Goal: Transaction & Acquisition: Purchase product/service

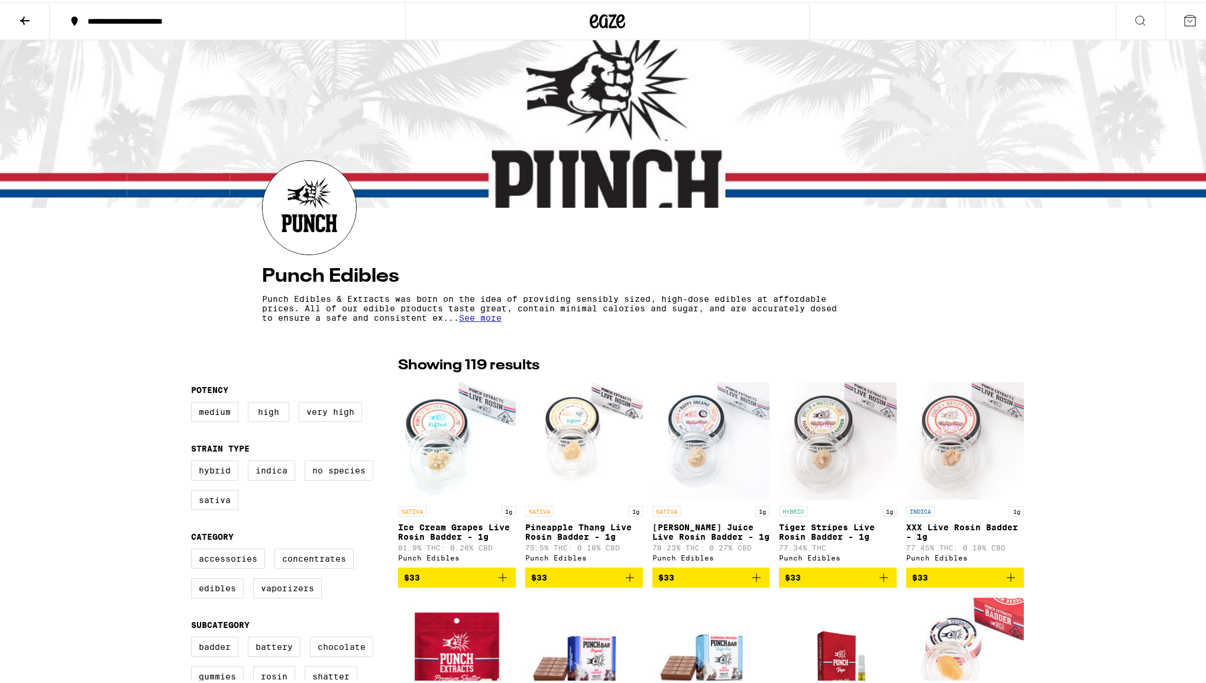
click at [24, 15] on icon at bounding box center [24, 18] width 9 height 8
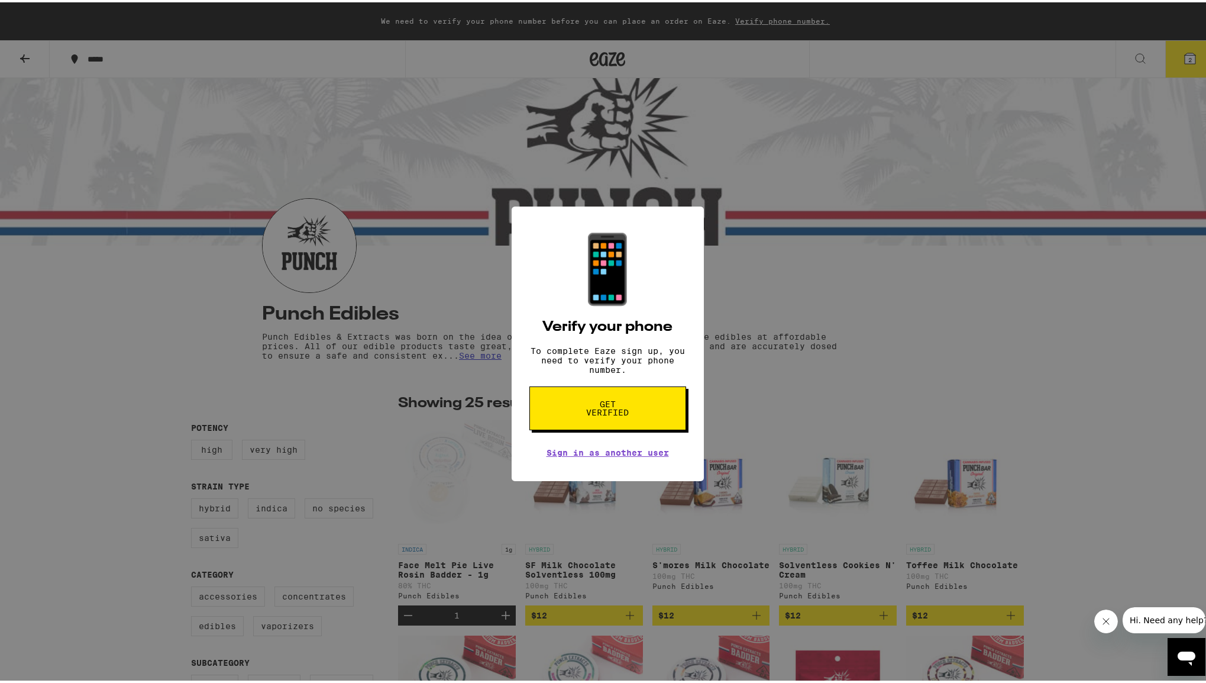
click at [737, 402] on div "📱 Verify your phone To complete Eaze sign up, you need to verify your phone num…" at bounding box center [607, 341] width 1215 height 683
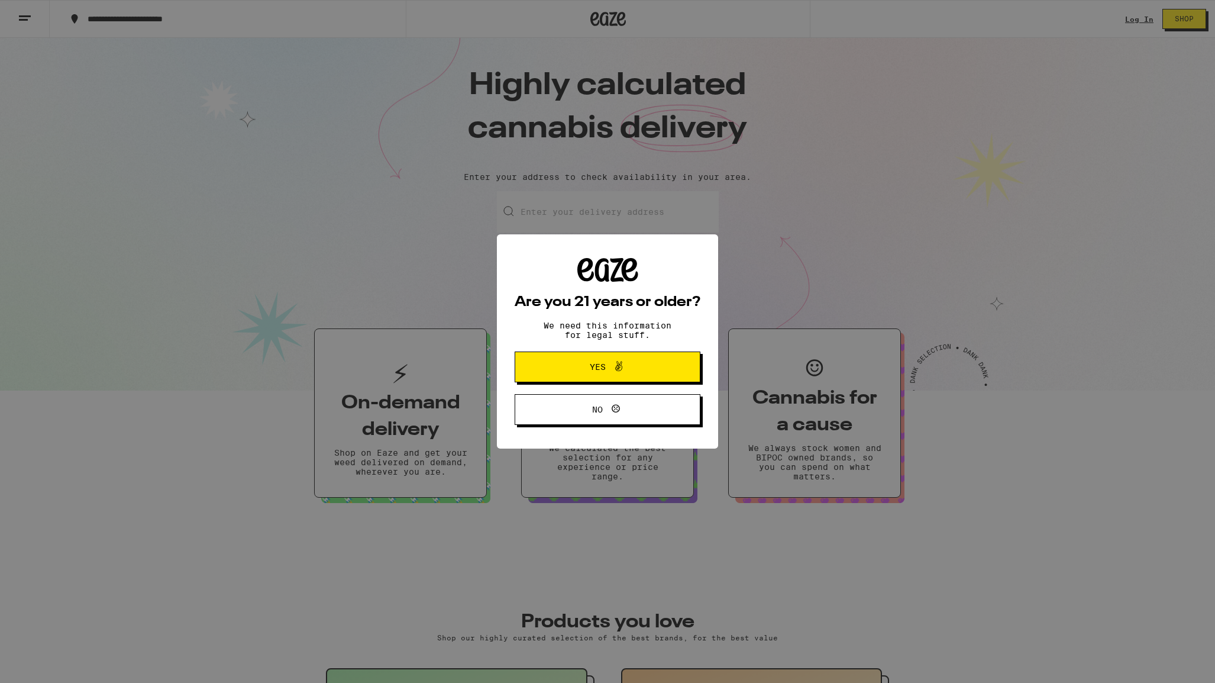
click at [598, 368] on span "Yes" at bounding box center [598, 367] width 16 height 8
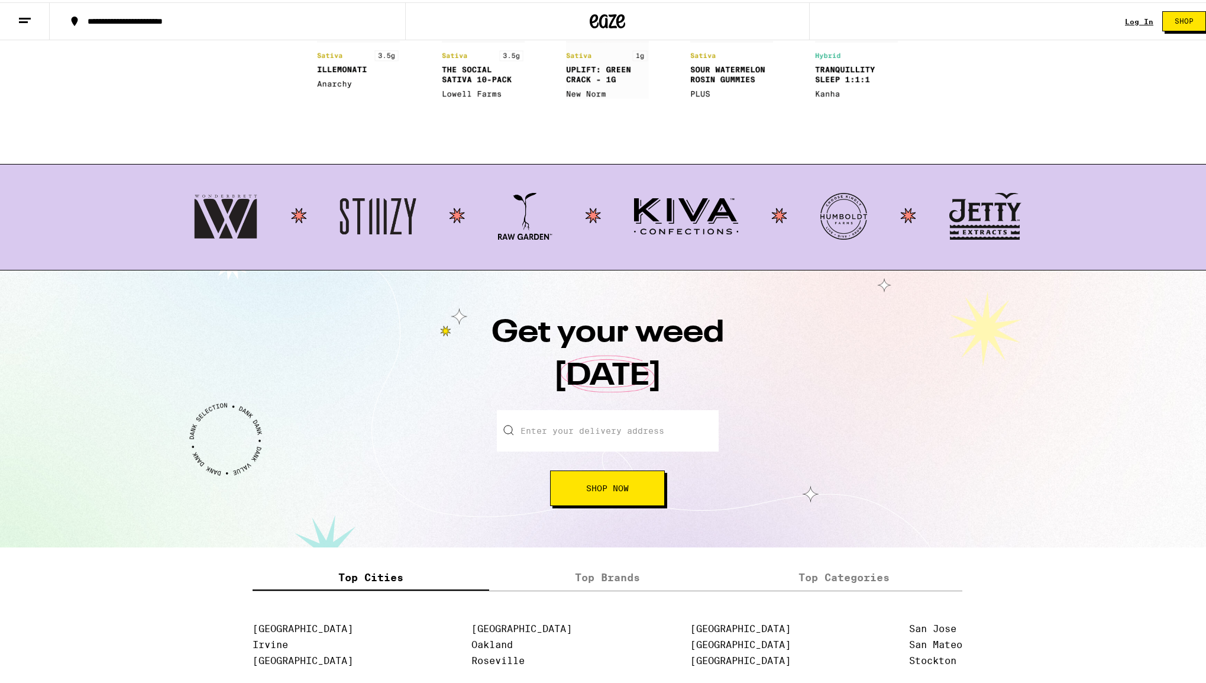
scroll to position [1065, 0]
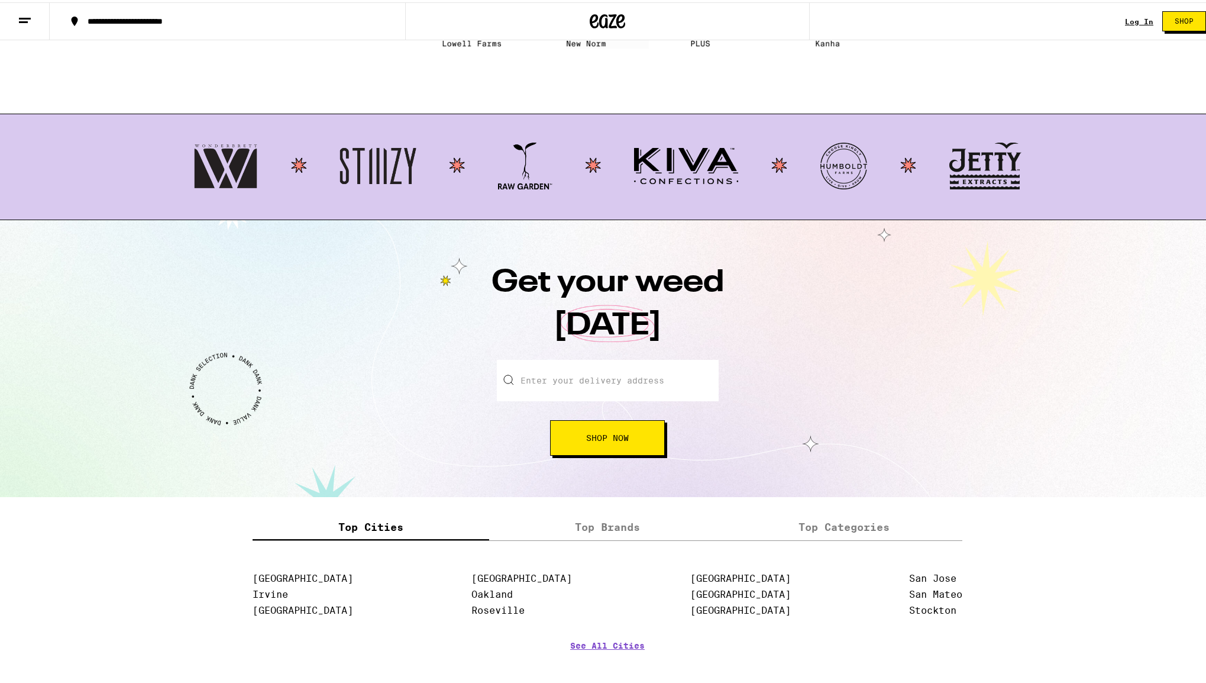
click at [655, 377] on input "Enter your delivery address" at bounding box center [608, 377] width 222 height 41
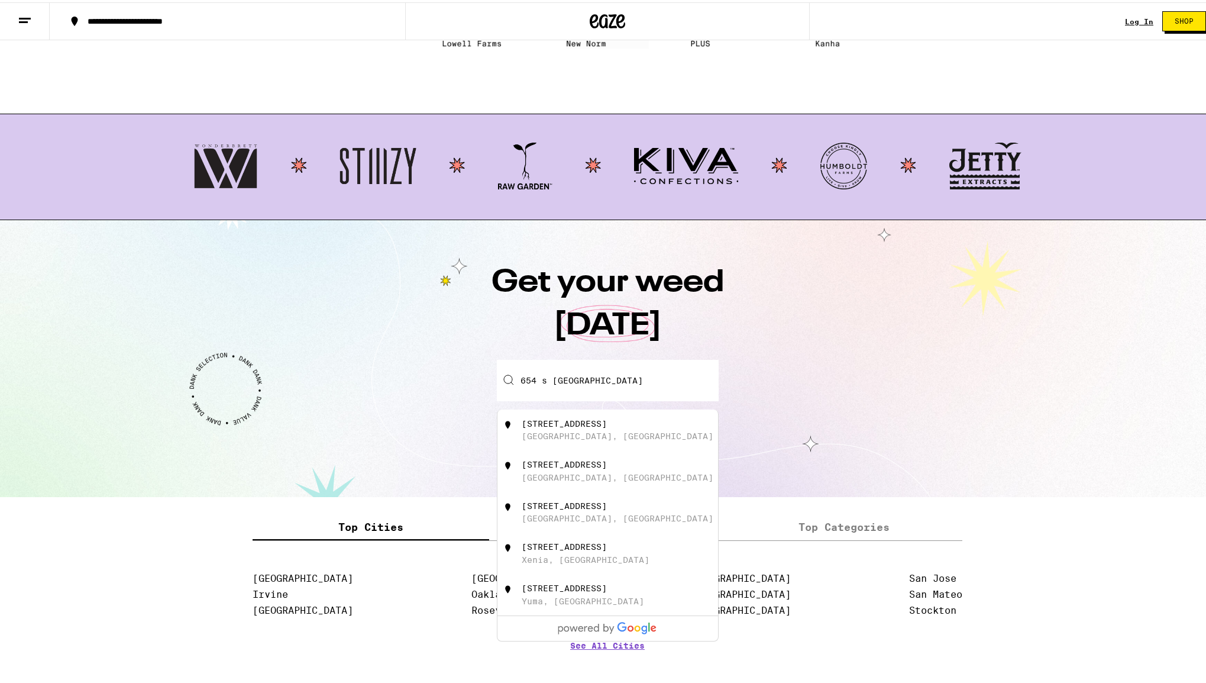
click at [597, 425] on div "654 South Detroit Street" at bounding box center [564, 420] width 85 height 9
type input "654 South Detroit Street, Los Angeles, CA"
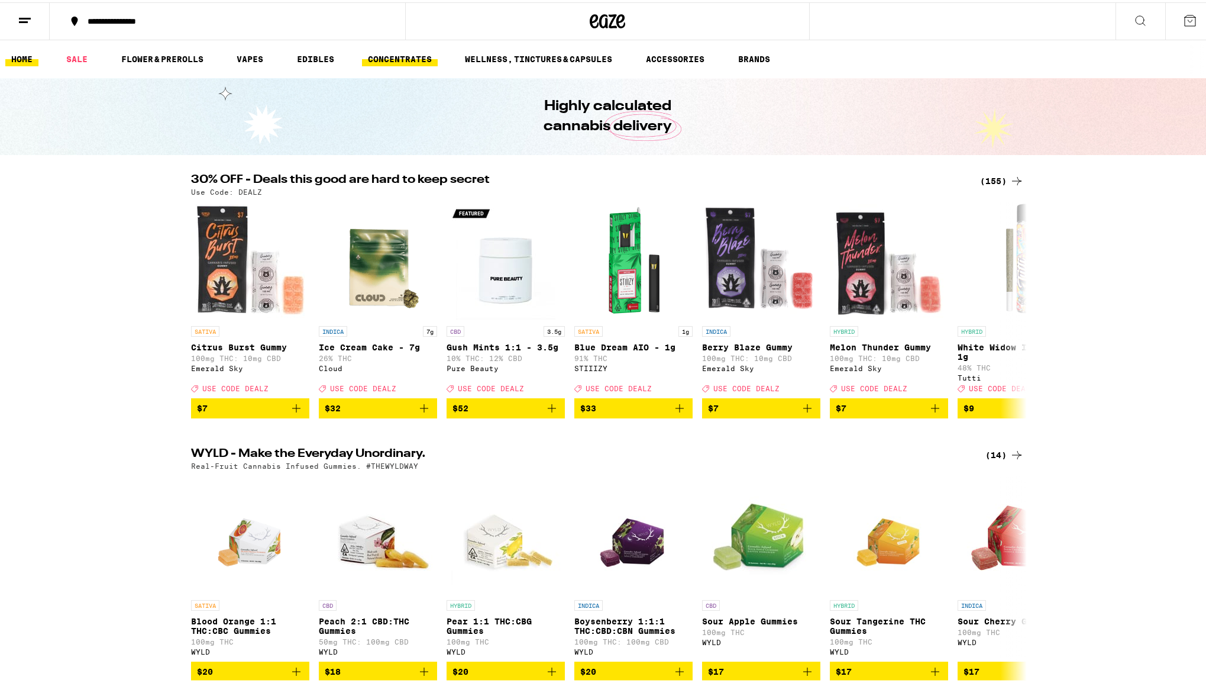
click at [403, 57] on link "CONCENTRATES" at bounding box center [400, 57] width 76 height 14
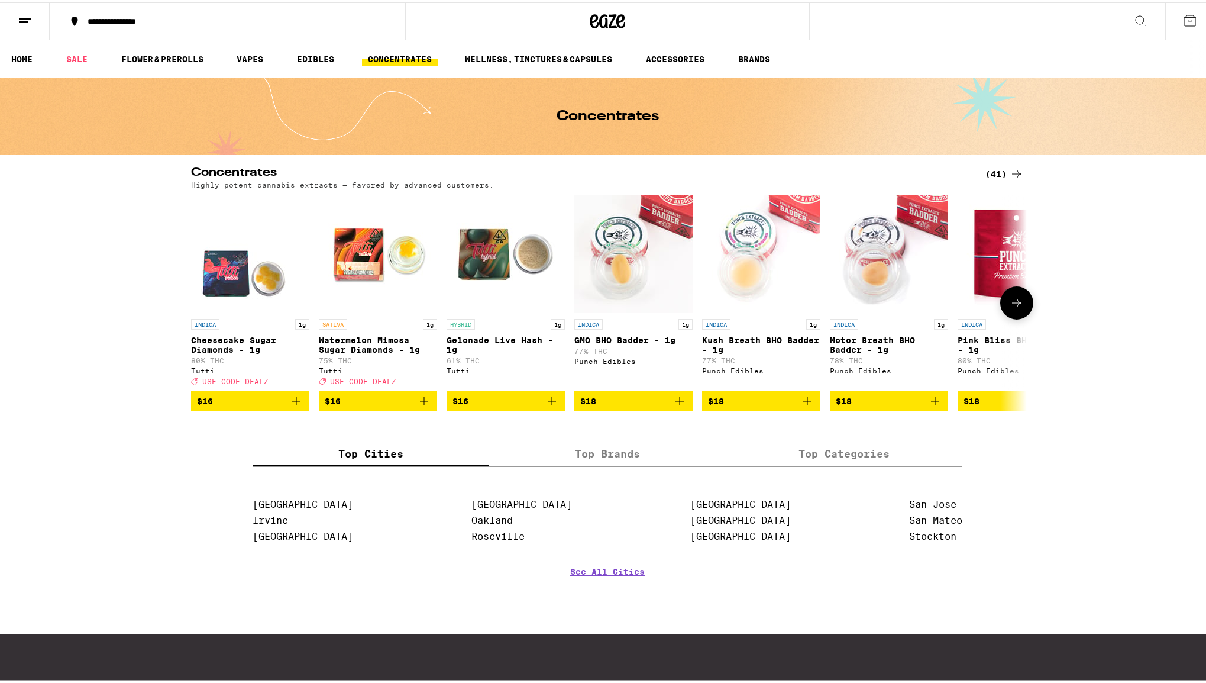
click at [1010, 308] on icon at bounding box center [1017, 300] width 14 height 14
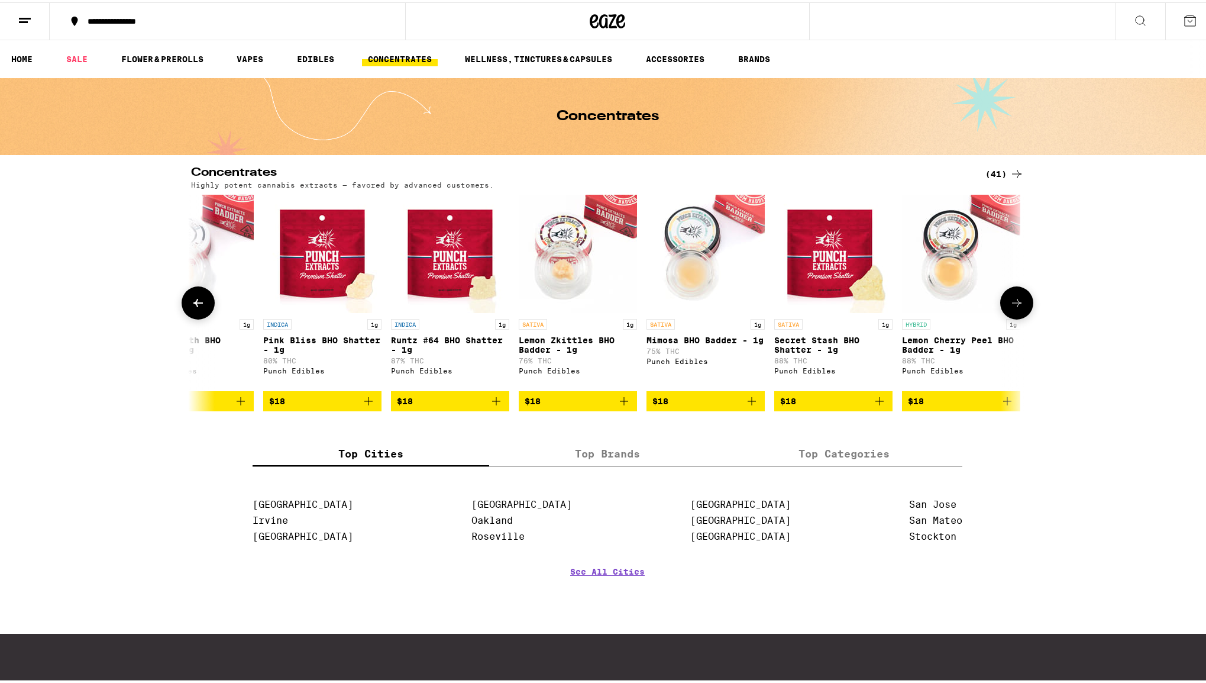
scroll to position [0, 704]
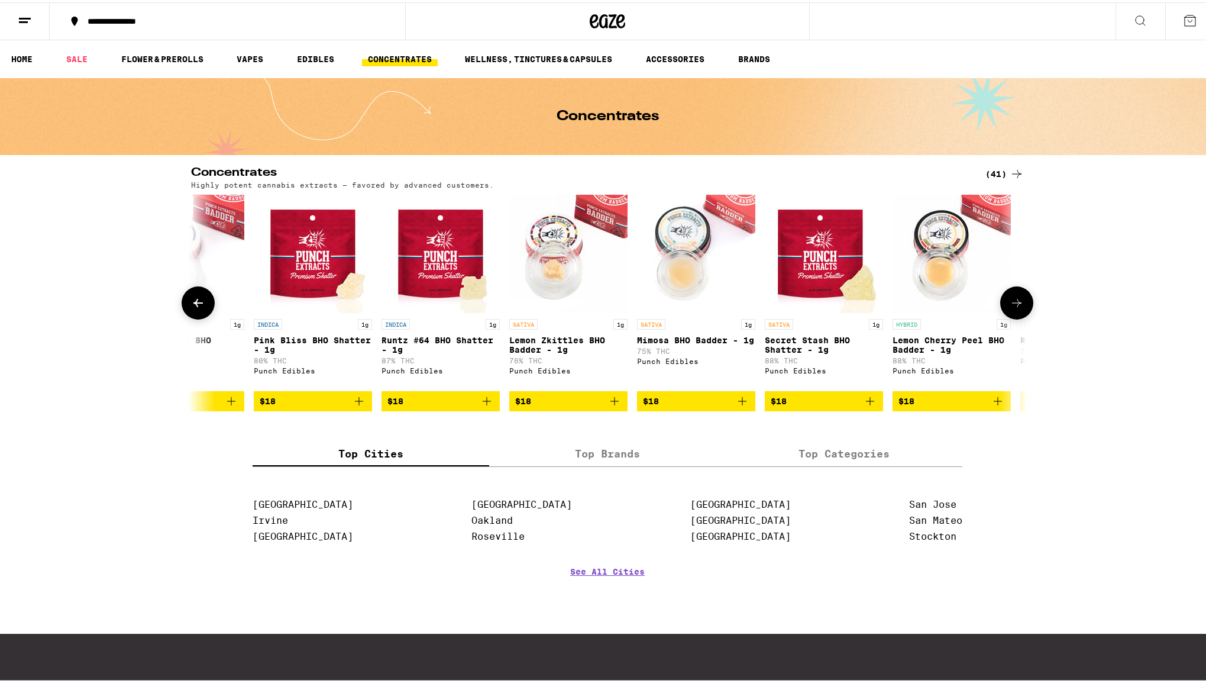
click at [1010, 308] on icon at bounding box center [1017, 300] width 14 height 14
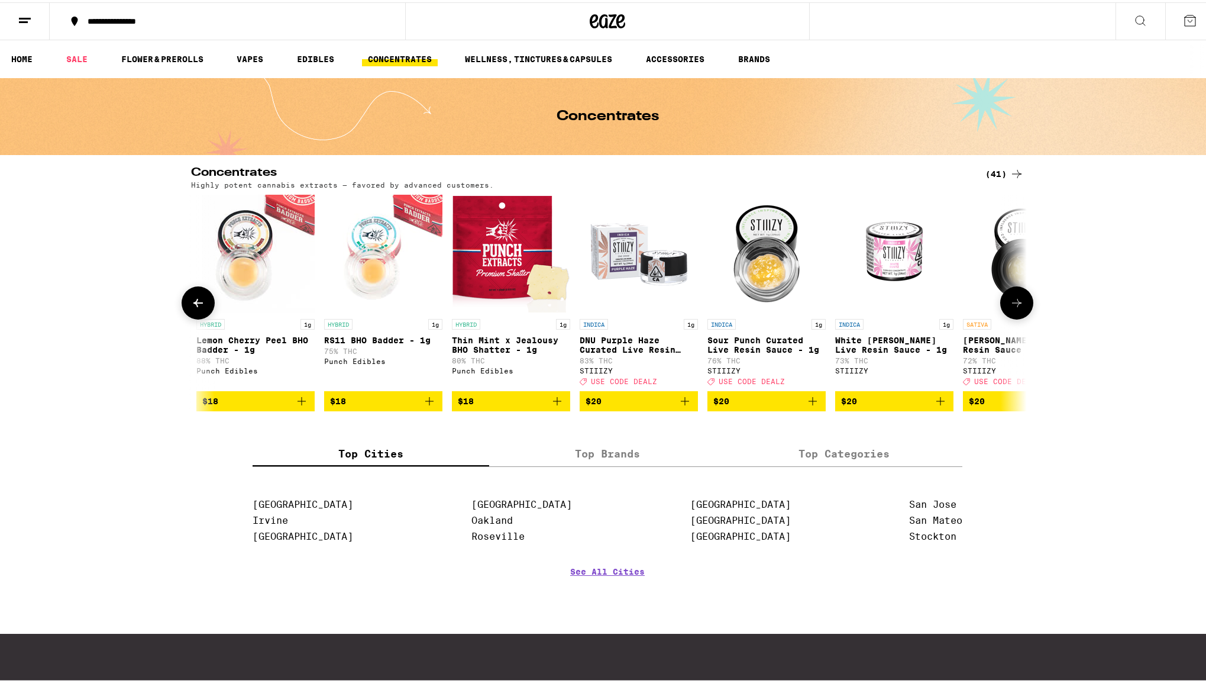
scroll to position [0, 1408]
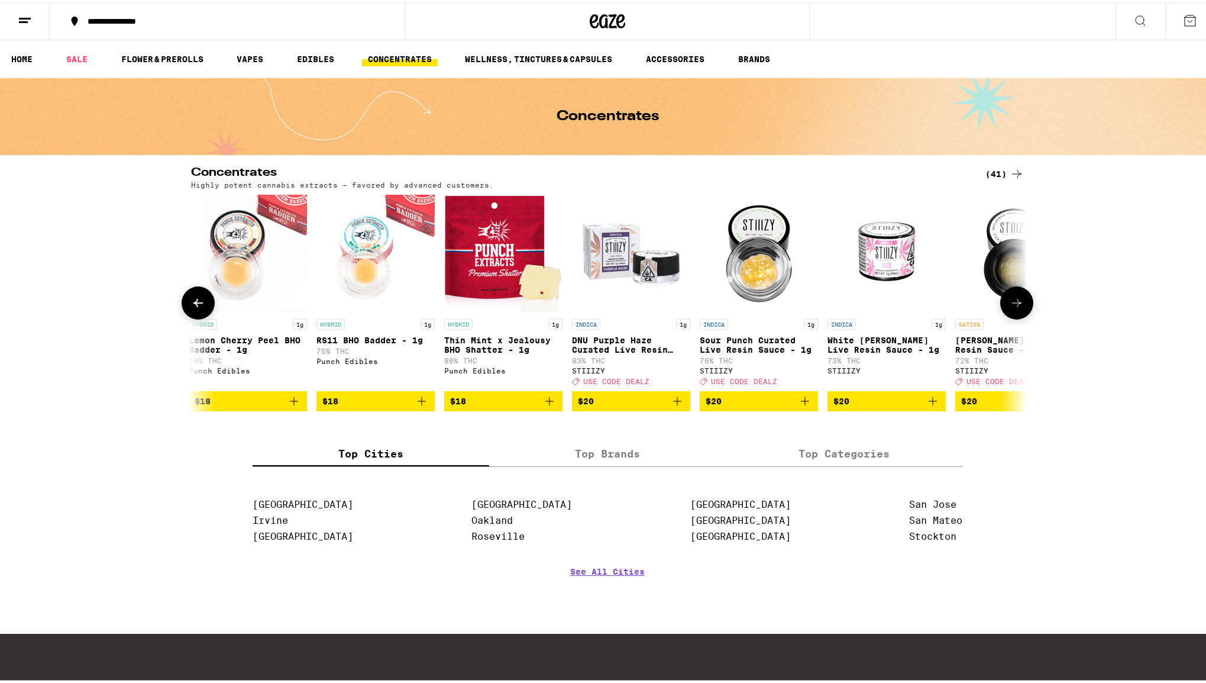
click at [1010, 308] on icon at bounding box center [1017, 300] width 14 height 14
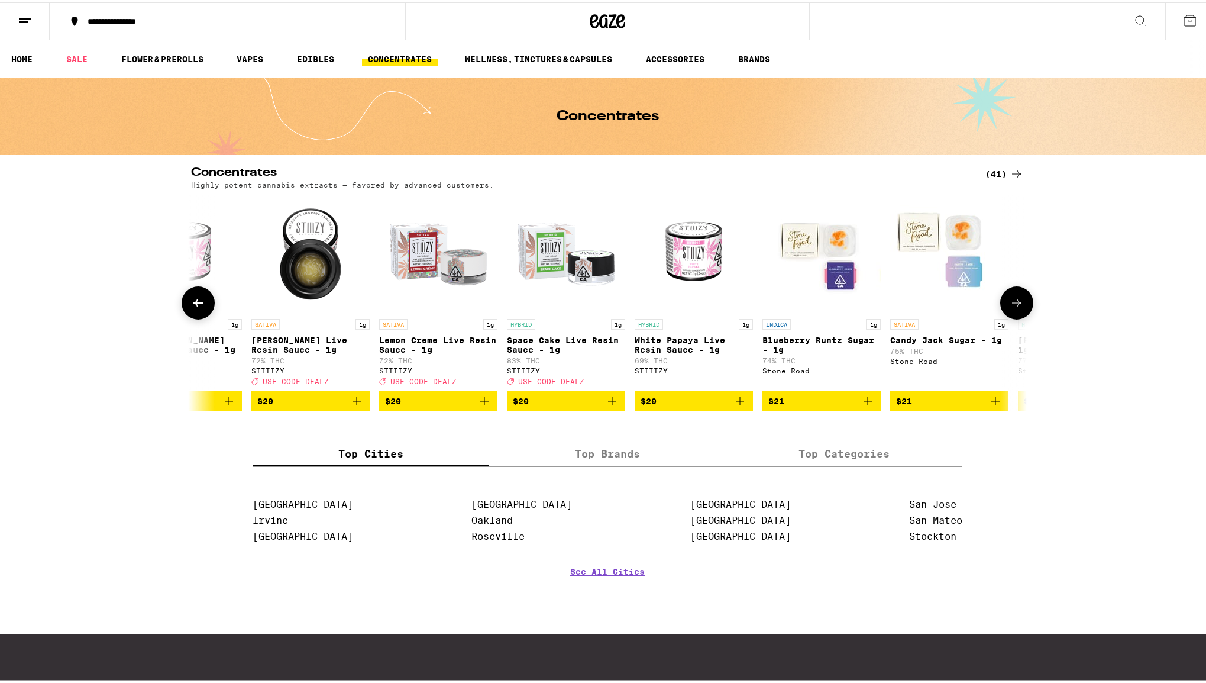
click at [1010, 308] on icon at bounding box center [1017, 300] width 14 height 14
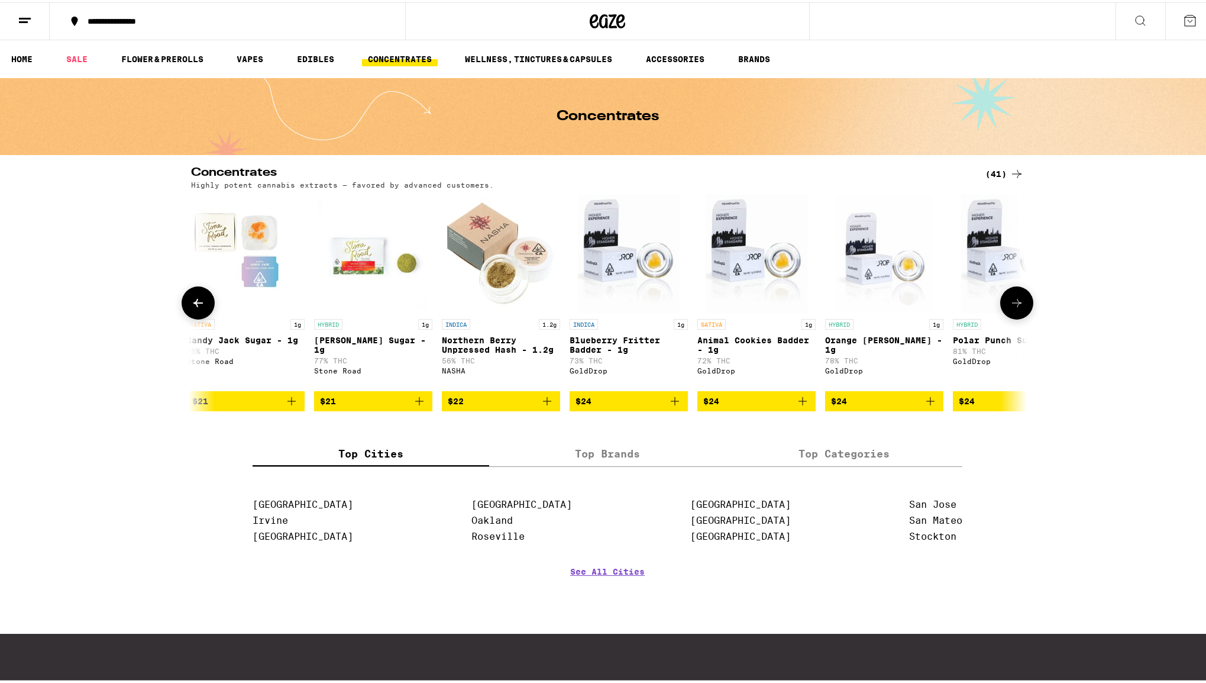
click at [1010, 308] on icon at bounding box center [1017, 300] width 14 height 14
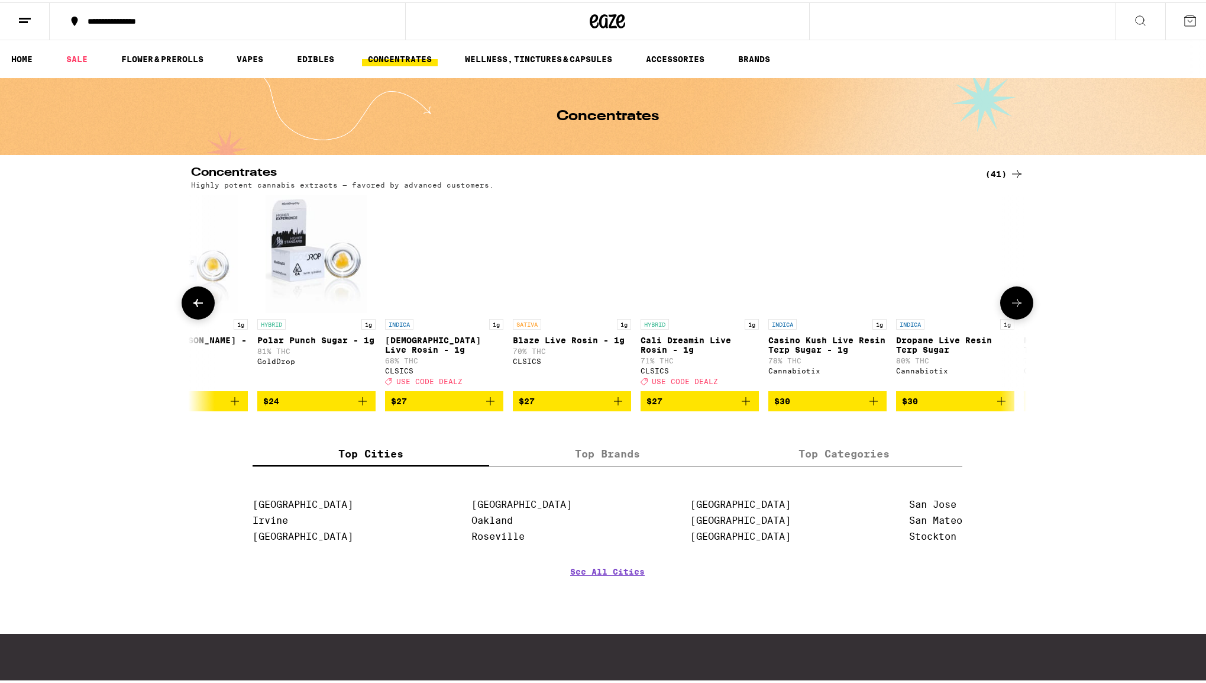
scroll to position [0, 3519]
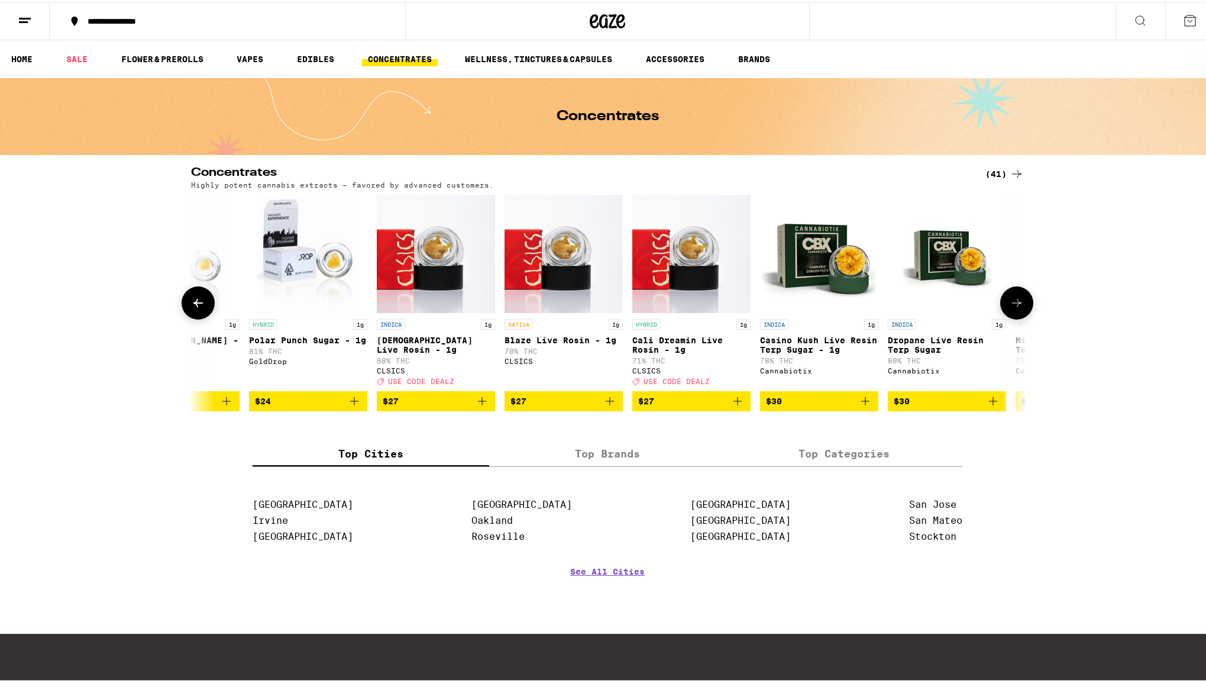
click at [1010, 308] on icon at bounding box center [1017, 300] width 14 height 14
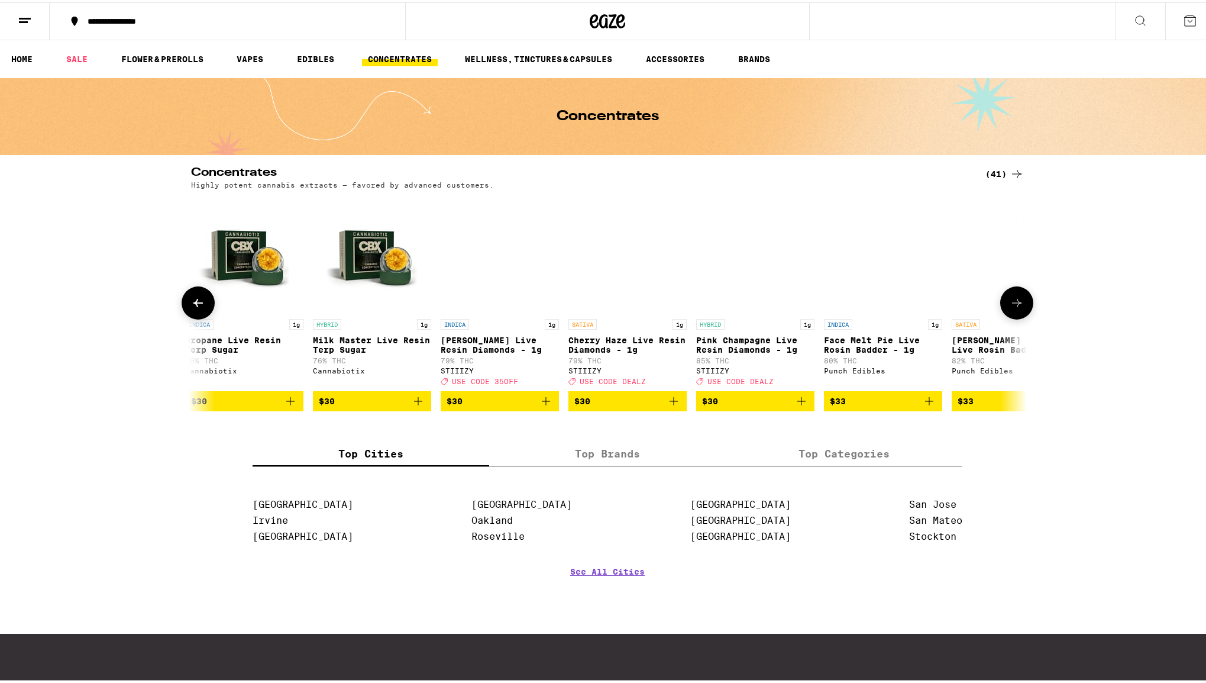
scroll to position [0, 4223]
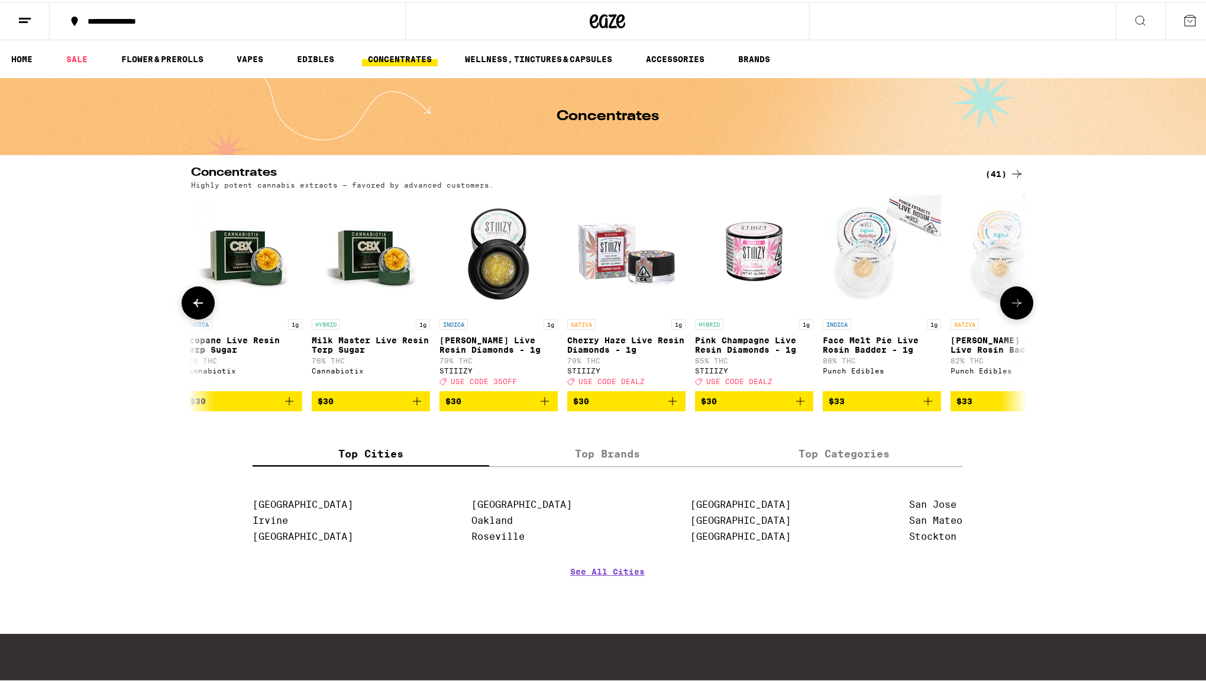
click at [1010, 308] on icon at bounding box center [1017, 300] width 14 height 14
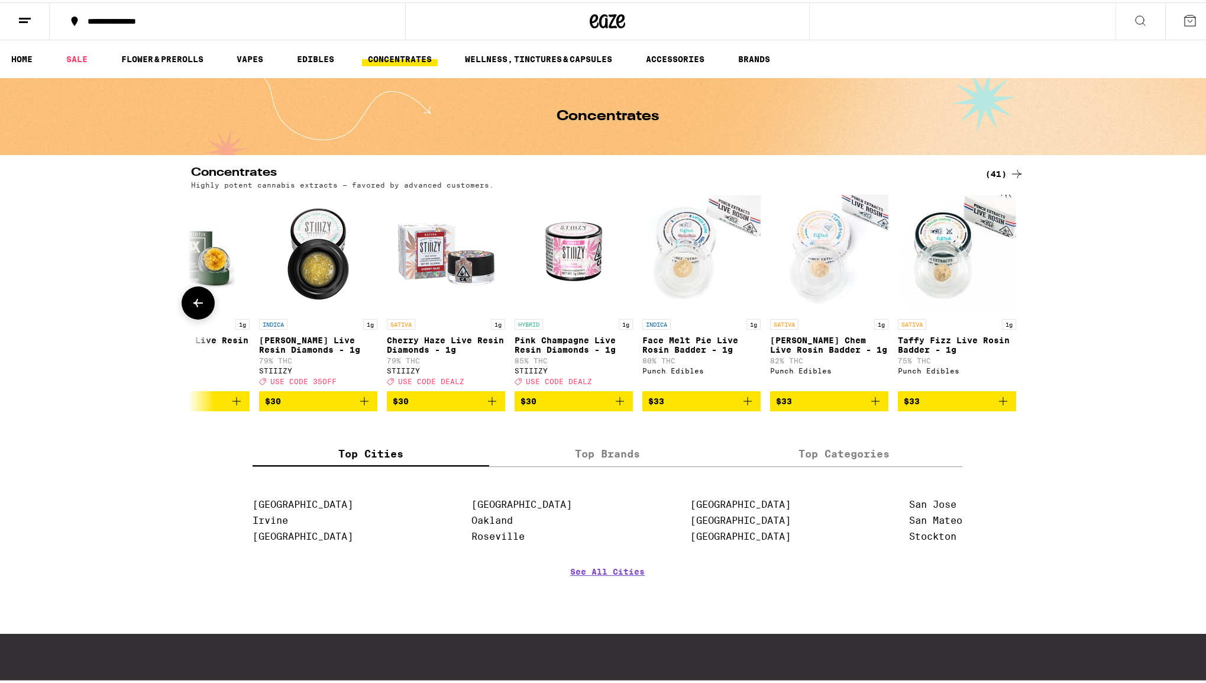
scroll to position [0, 4405]
click at [836, 405] on span "$33" at bounding box center [827, 399] width 106 height 14
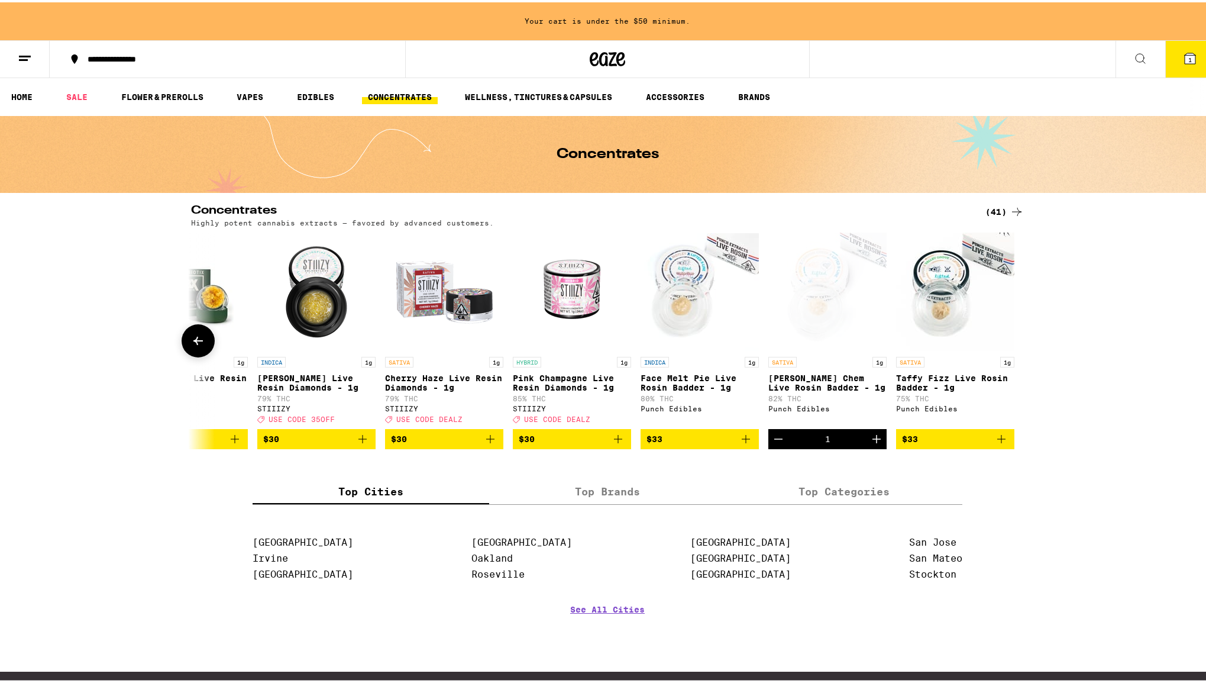
scroll to position [0, 0]
click at [1013, 208] on icon at bounding box center [1017, 209] width 14 height 14
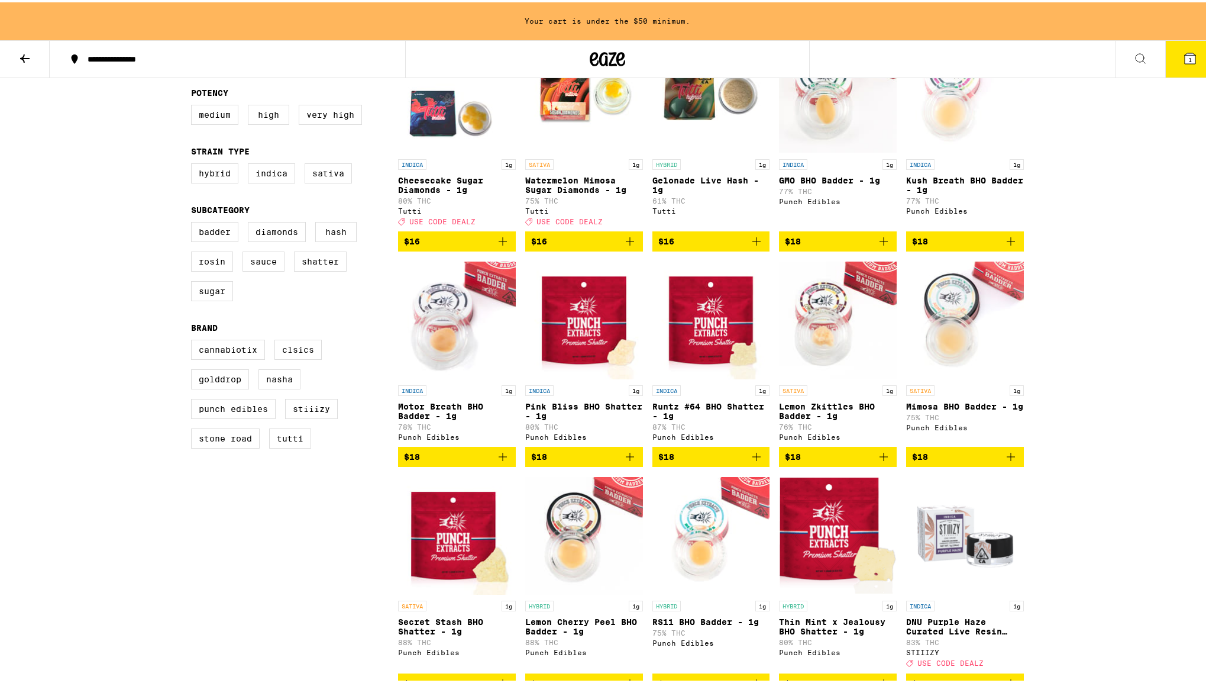
scroll to position [177, 0]
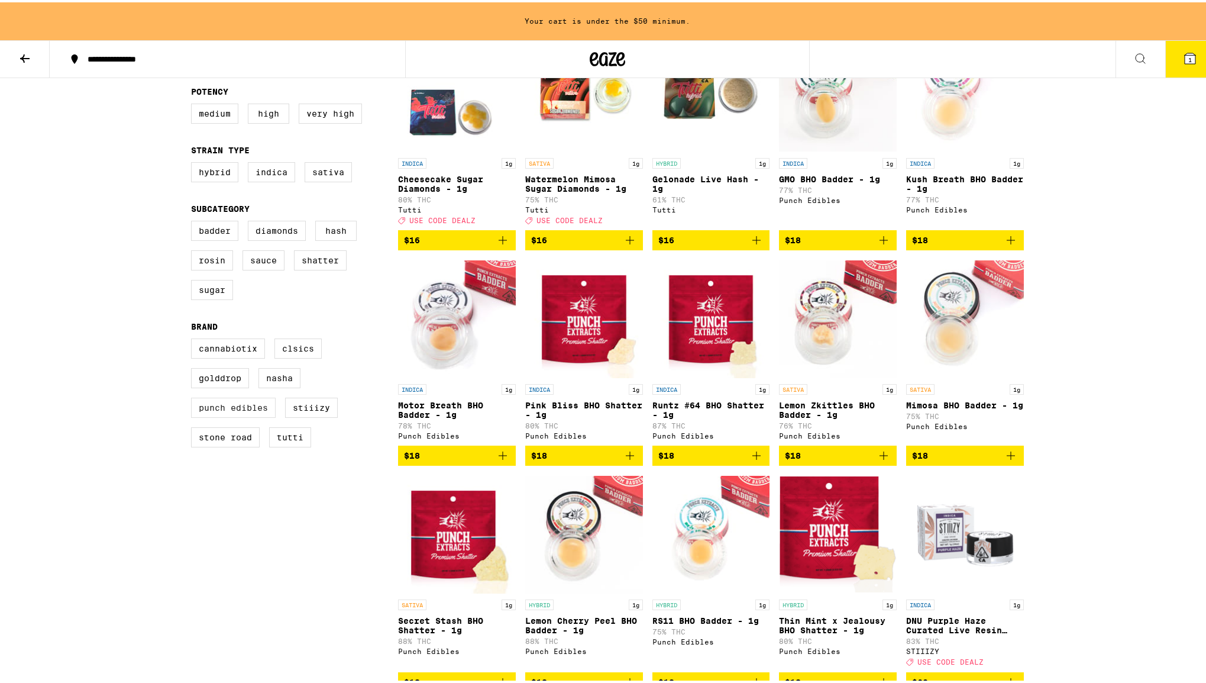
click at [222, 415] on label "Punch Edibles" at bounding box center [233, 405] width 85 height 20
click at [194, 338] on input "Punch Edibles" at bounding box center [193, 338] width 1 height 1
checkbox input "true"
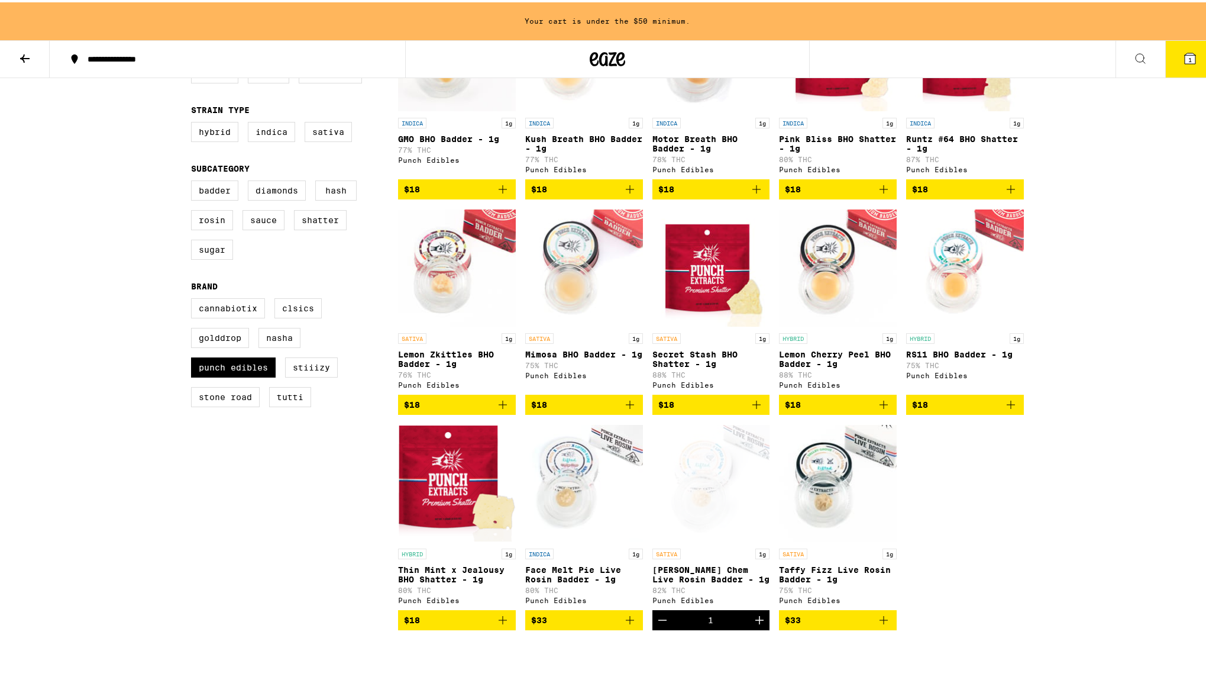
scroll to position [296, 0]
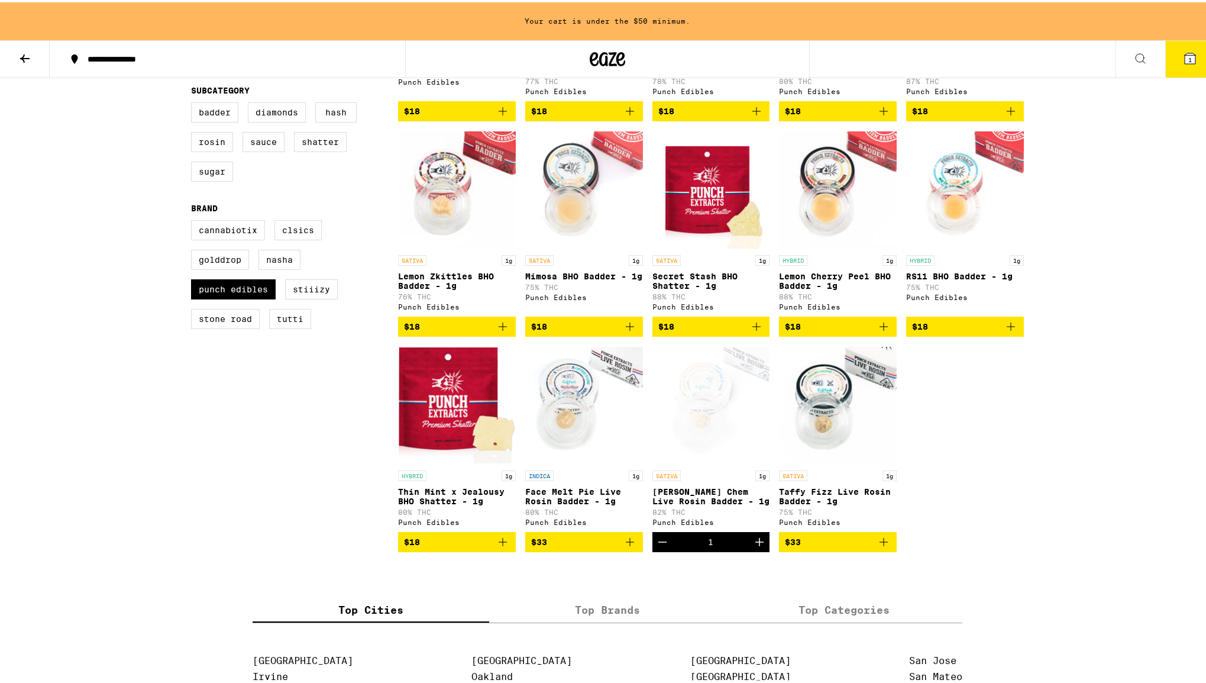
click at [626, 547] on icon "Add to bag" at bounding box center [630, 539] width 14 height 14
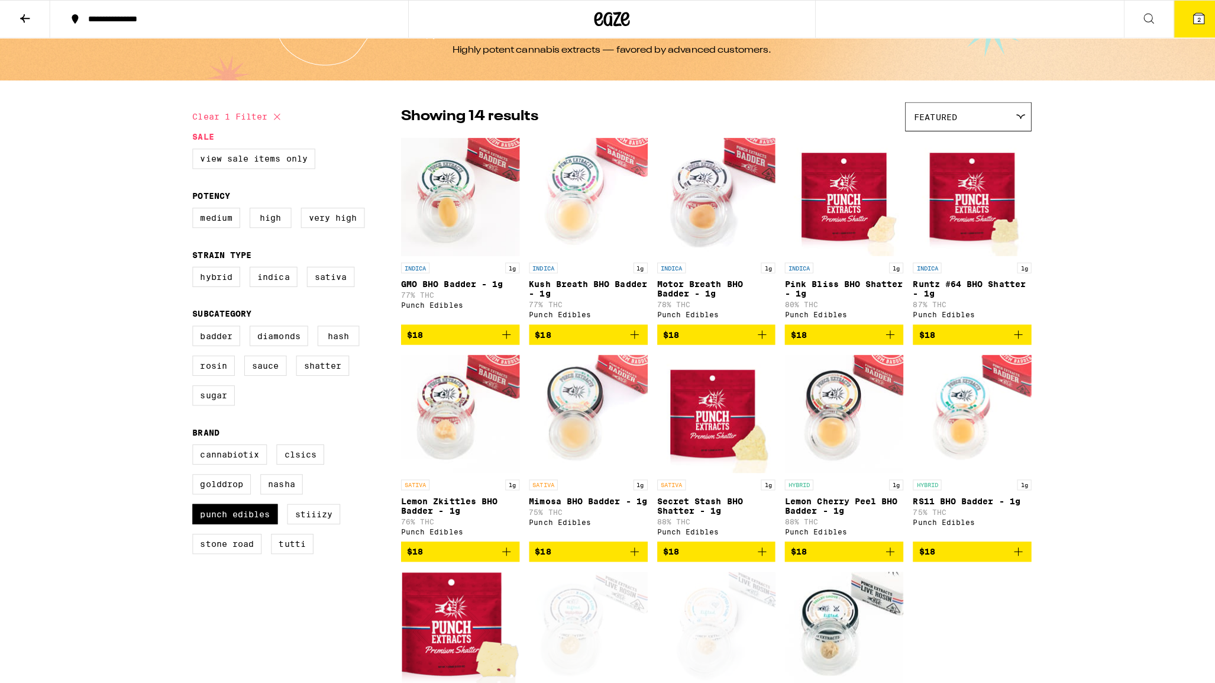
scroll to position [0, 0]
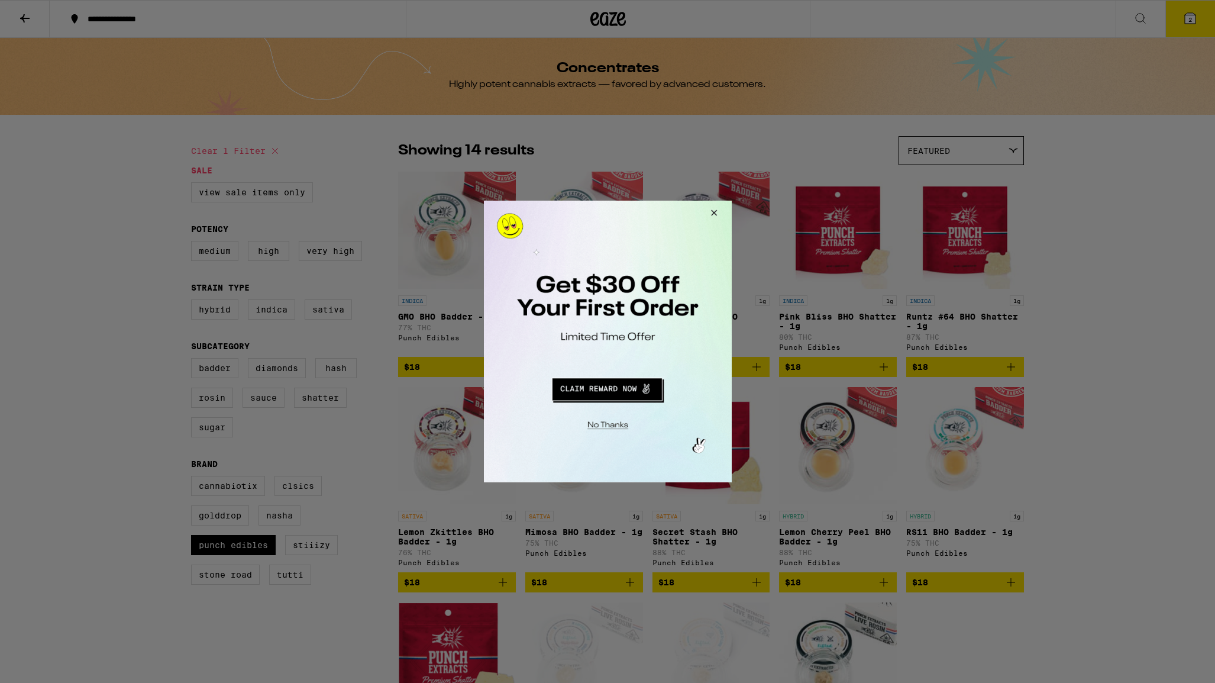
click at [606, 387] on button "Redirect to URL" at bounding box center [606, 387] width 206 height 28
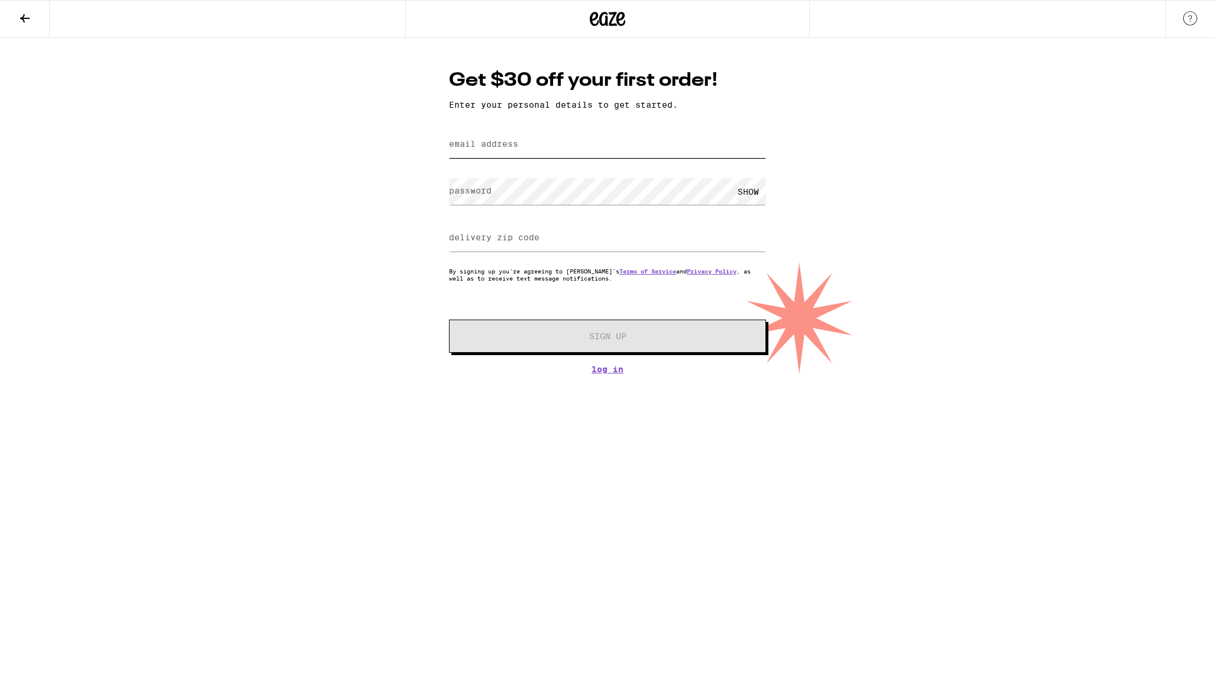
click at [513, 138] on input "email address" at bounding box center [607, 144] width 317 height 27
type input "eli.anway@gmail.com"
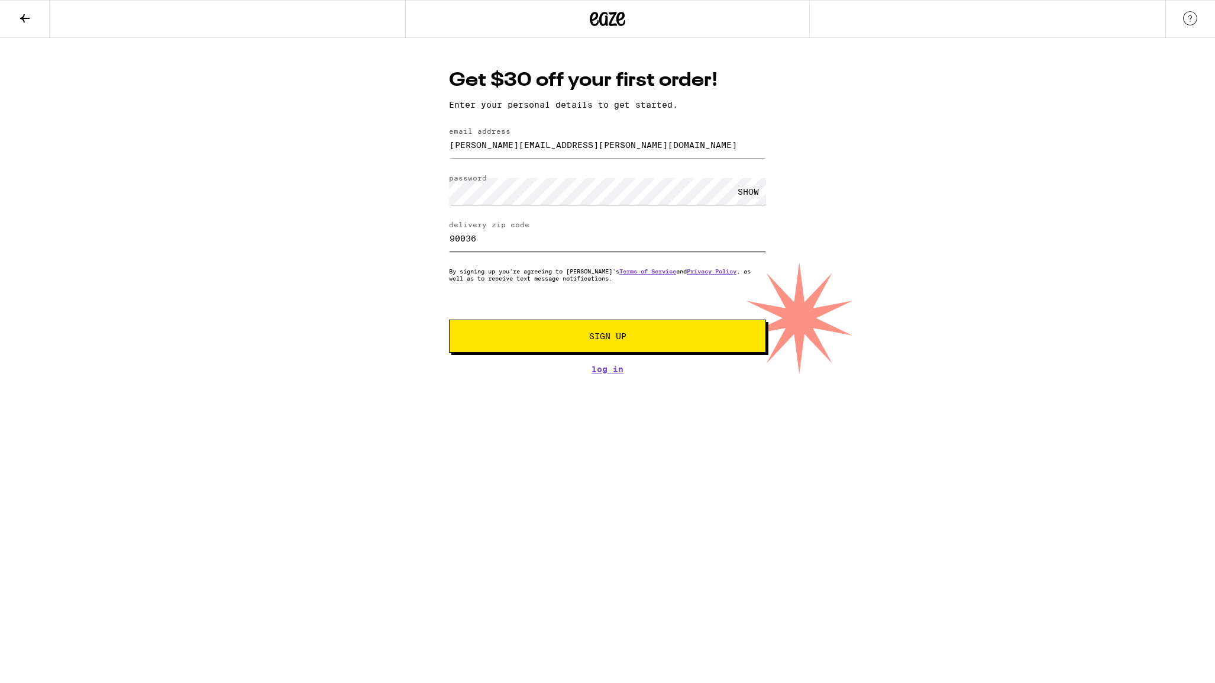
type input "90036"
click at [612, 338] on span "Sign Up" at bounding box center [607, 336] width 37 height 8
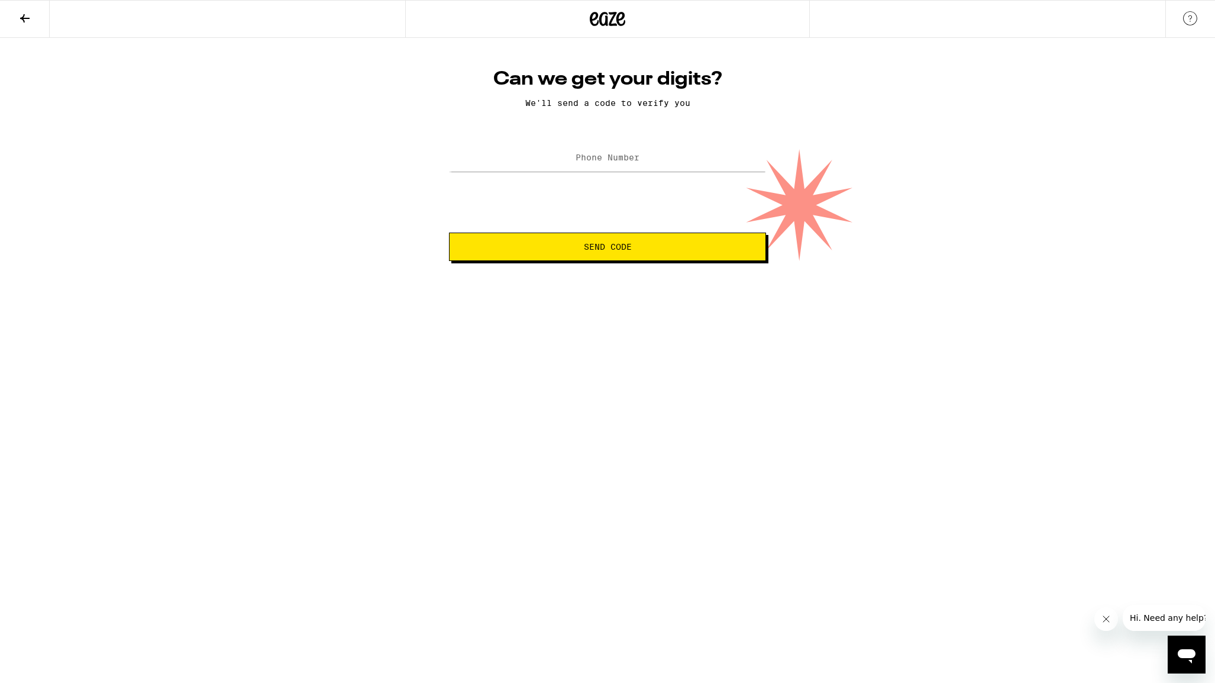
click at [600, 159] on label "Phone Number" at bounding box center [607, 157] width 64 height 9
type input "(617) 416-8711"
click at [642, 238] on button "Send Code" at bounding box center [607, 246] width 317 height 28
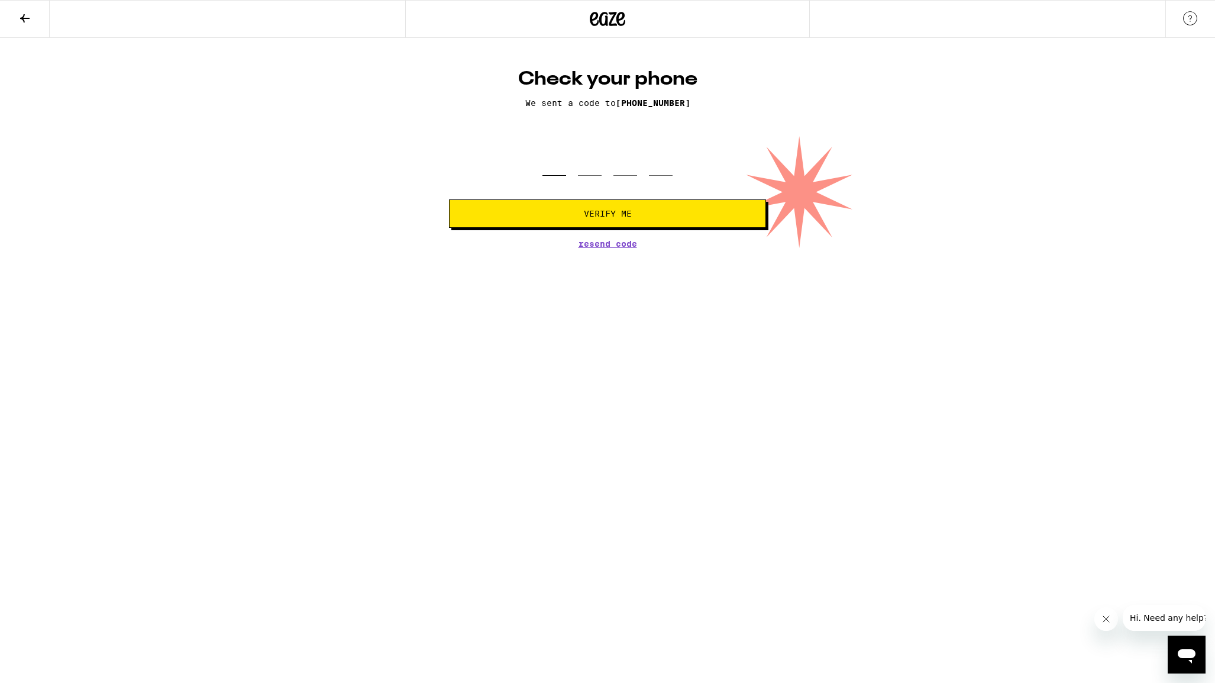
click at [563, 164] on input "tel" at bounding box center [554, 158] width 24 height 35
type input "5"
type input "9"
type input "3"
type input "4"
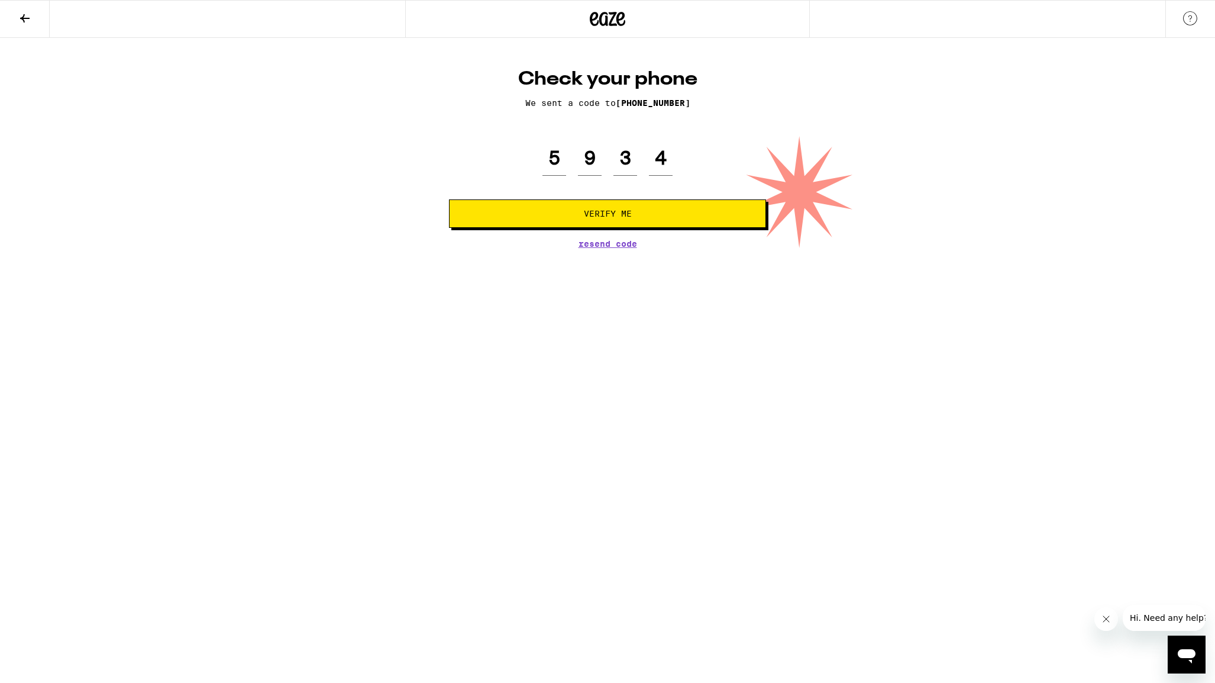
click at [604, 215] on span "Verify Me" at bounding box center [608, 213] width 48 height 8
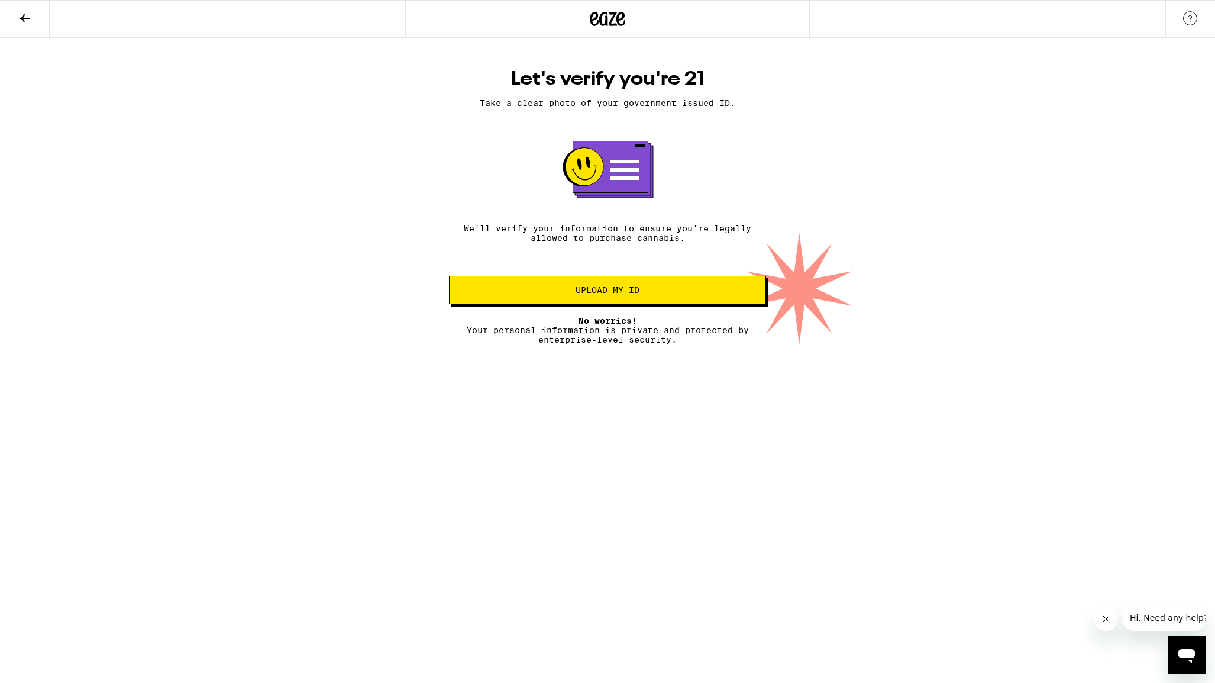
click at [615, 286] on button "Upload my ID" at bounding box center [607, 290] width 317 height 28
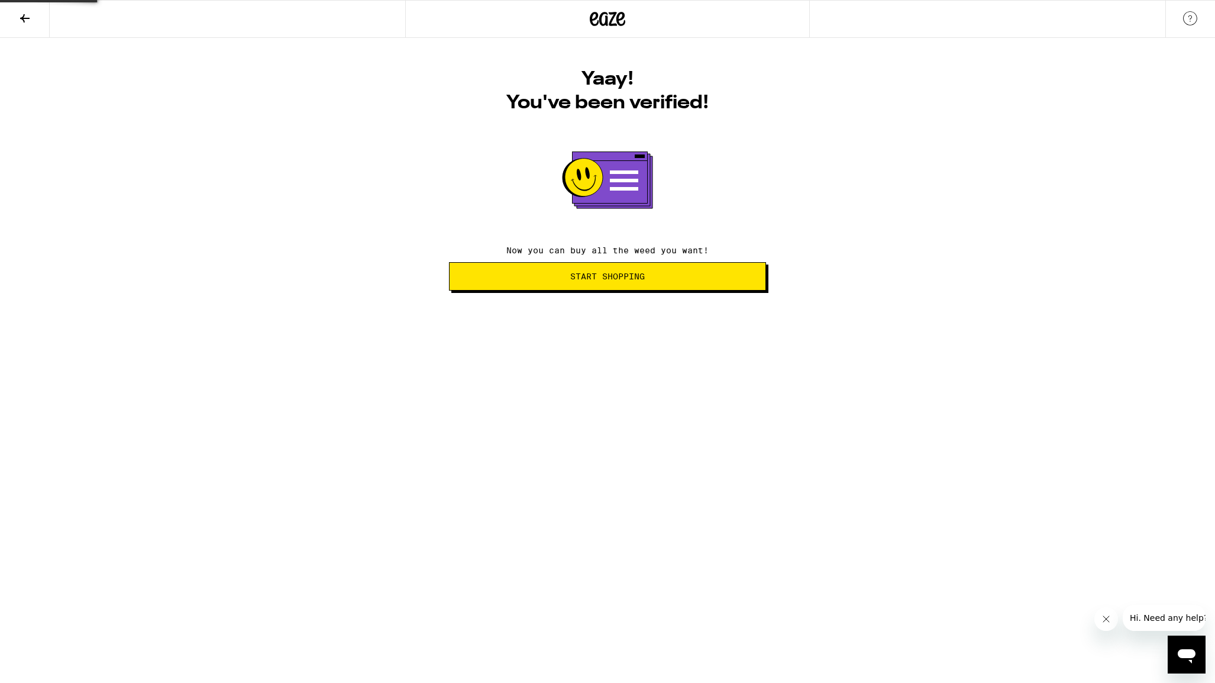
click at [601, 280] on span "Start Shopping" at bounding box center [607, 276] width 75 height 8
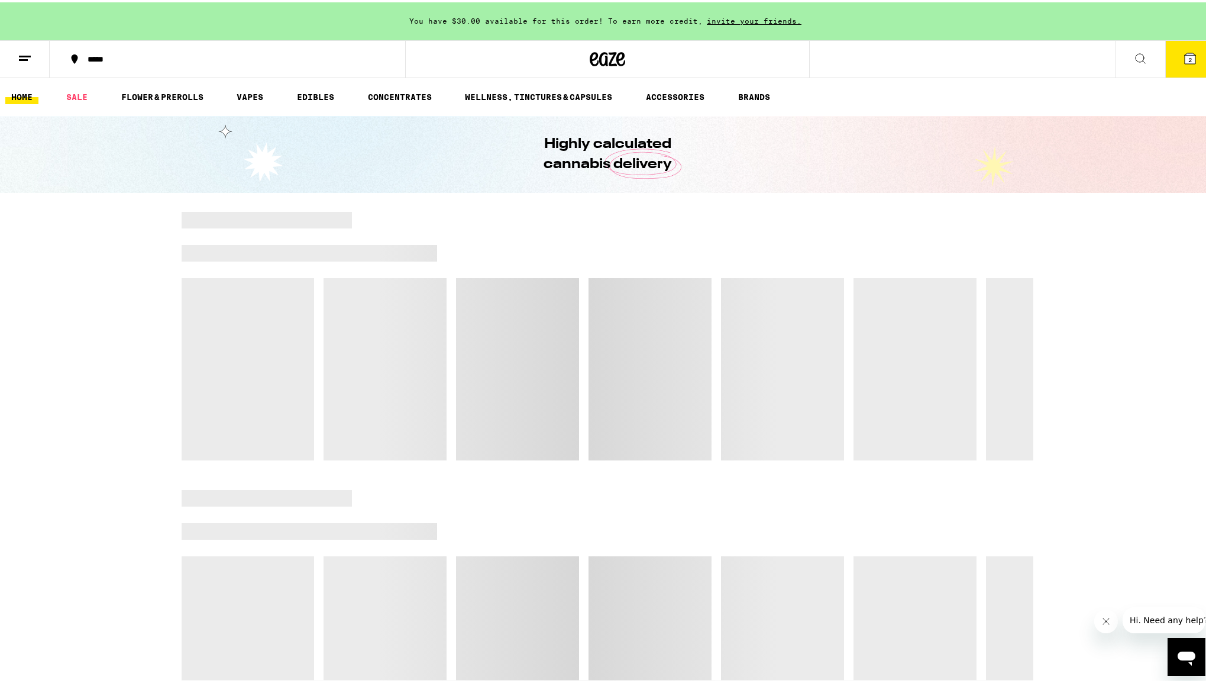
click at [1188, 54] on span "2" at bounding box center [1190, 57] width 4 height 7
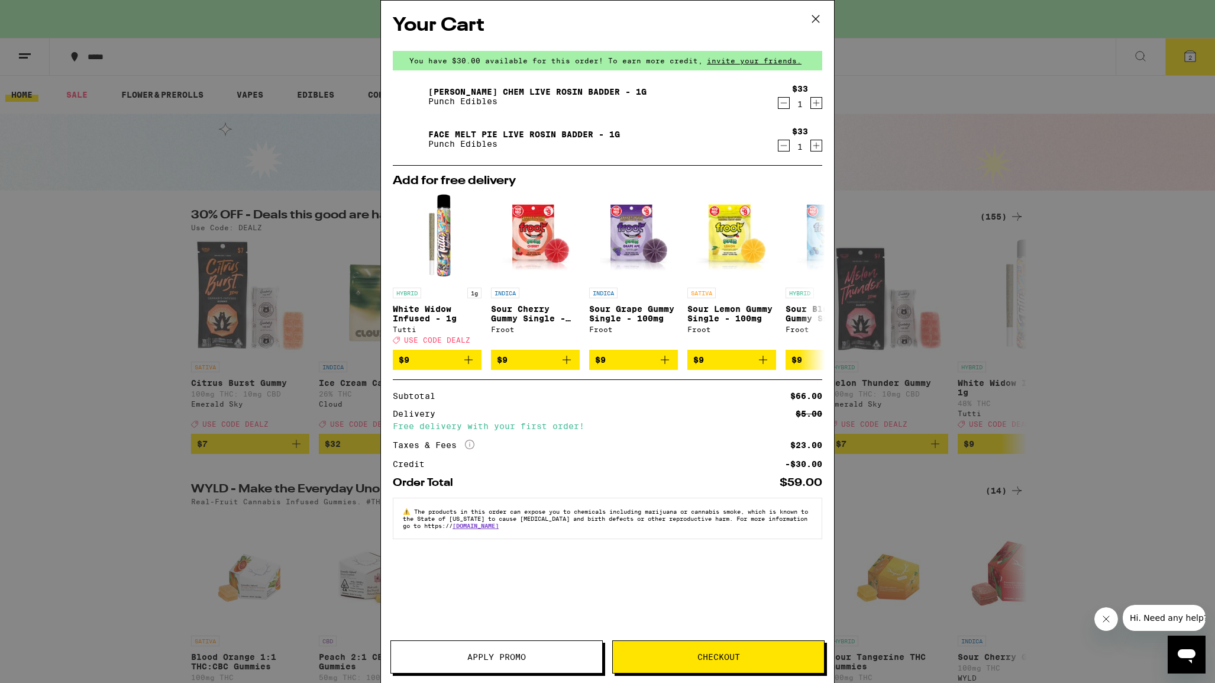
click at [469, 449] on icon "More Info" at bounding box center [469, 443] width 9 height 9
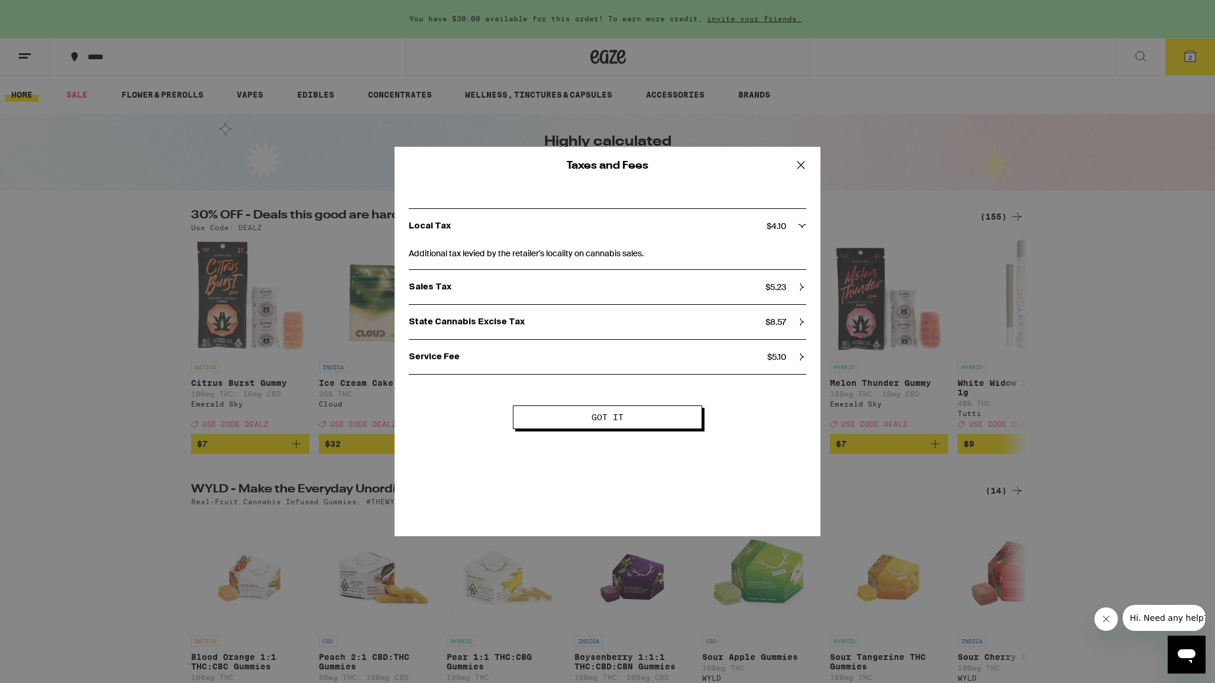
click at [793, 353] on div "Service Fee $ 5.10" at bounding box center [607, 356] width 397 height 11
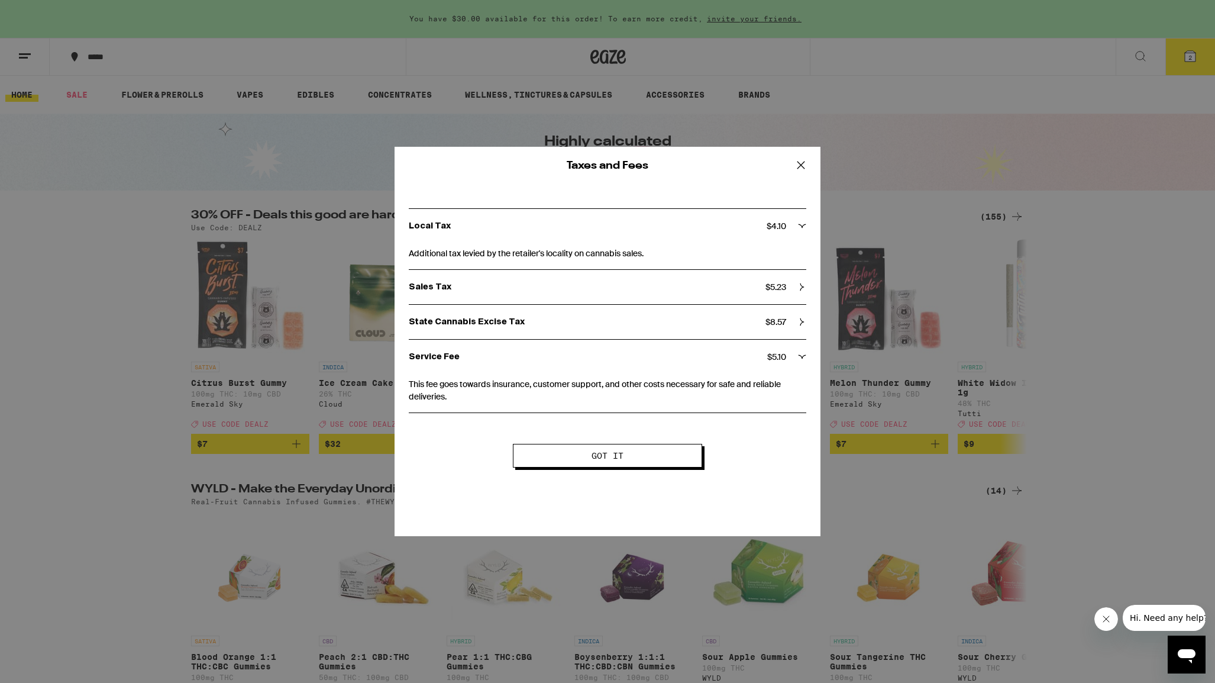
click at [803, 164] on icon at bounding box center [801, 165] width 18 height 18
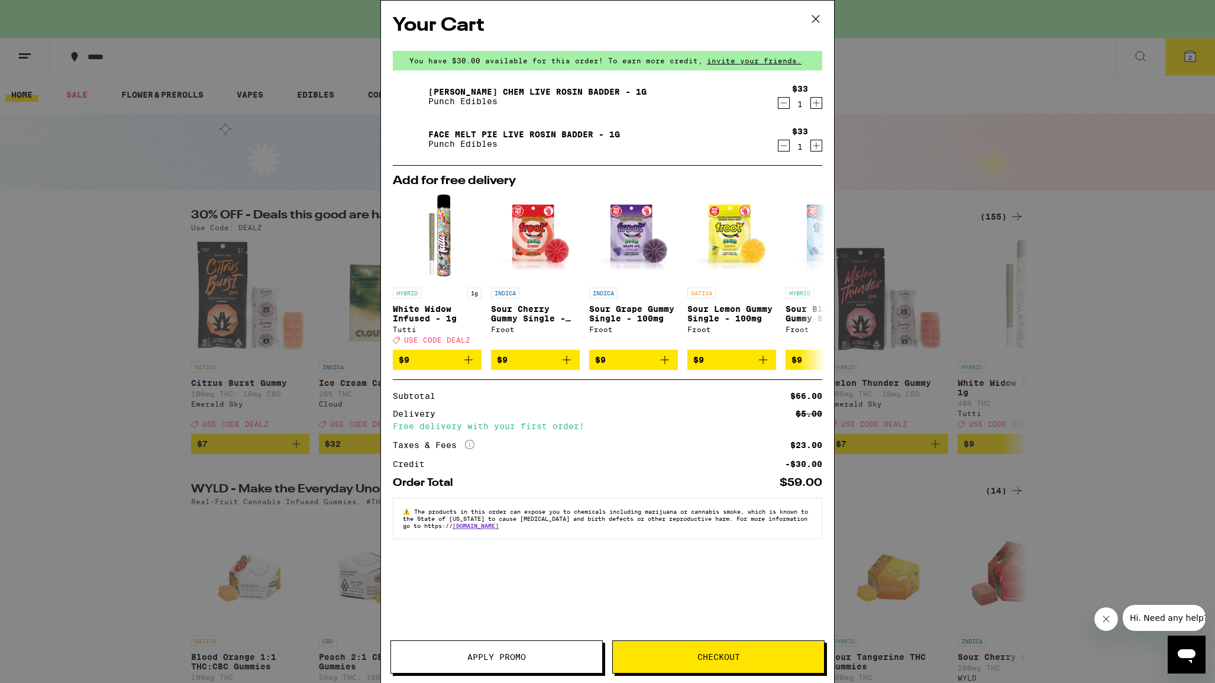
click at [781, 144] on icon "Decrement" at bounding box center [783, 145] width 11 height 14
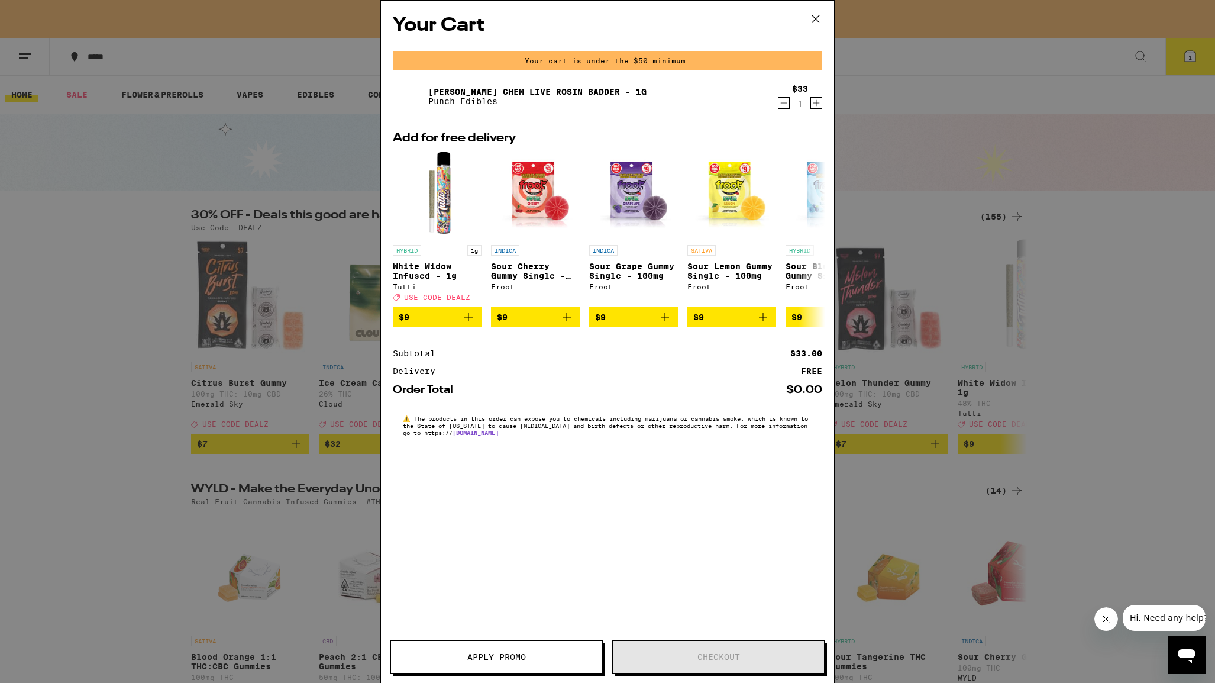
click at [814, 15] on icon at bounding box center [816, 19] width 18 height 18
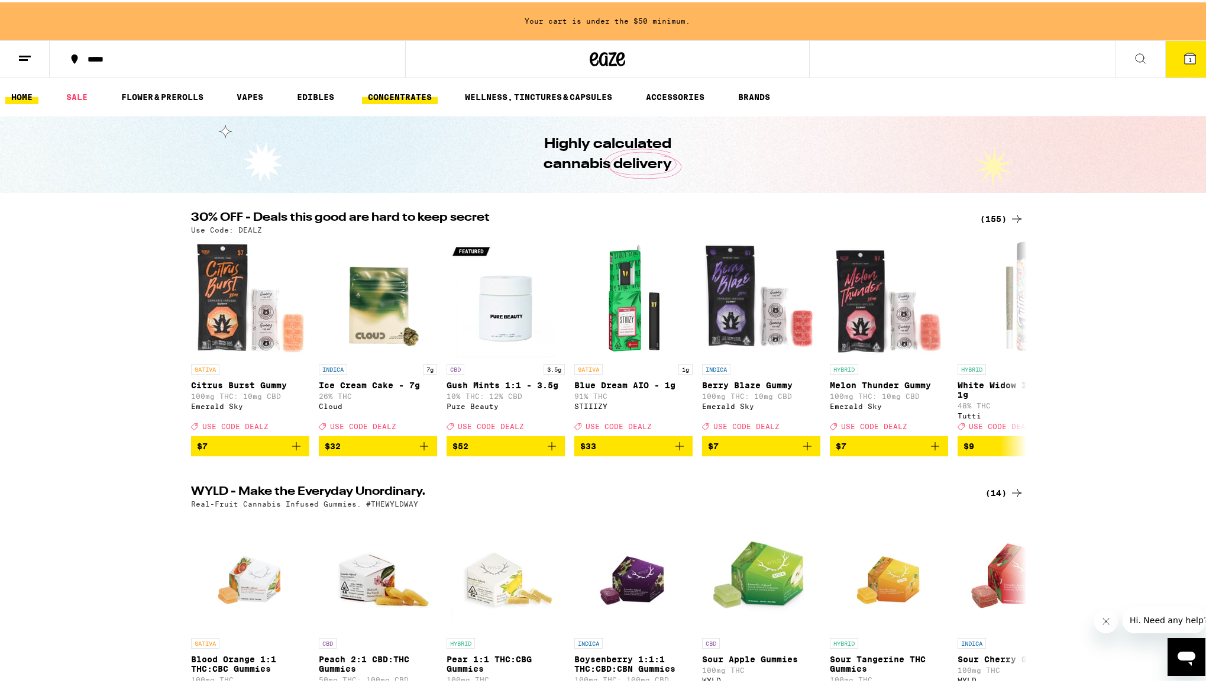
click at [408, 96] on link "CONCENTRATES" at bounding box center [400, 95] width 76 height 14
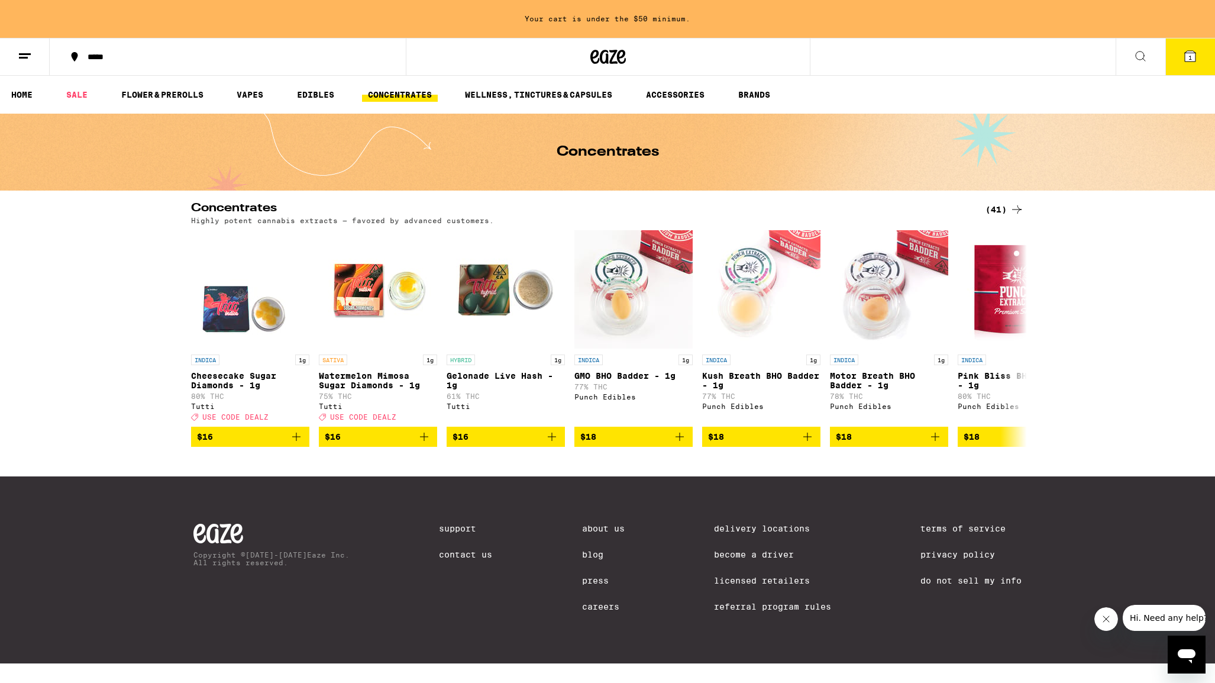
click at [1015, 207] on icon at bounding box center [1017, 209] width 14 height 14
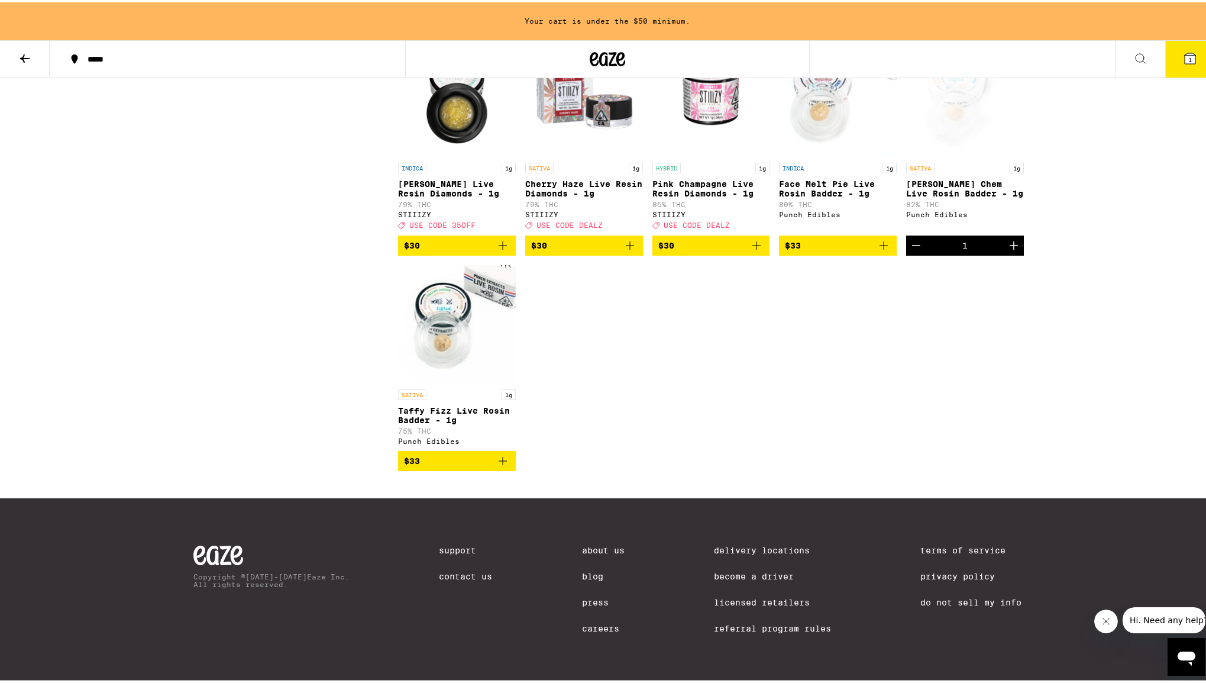
scroll to position [1774, 0]
click at [454, 363] on img "Open page for Taffy Fizz Live Rosin Badder - 1g from Punch Edibles" at bounding box center [457, 322] width 118 height 118
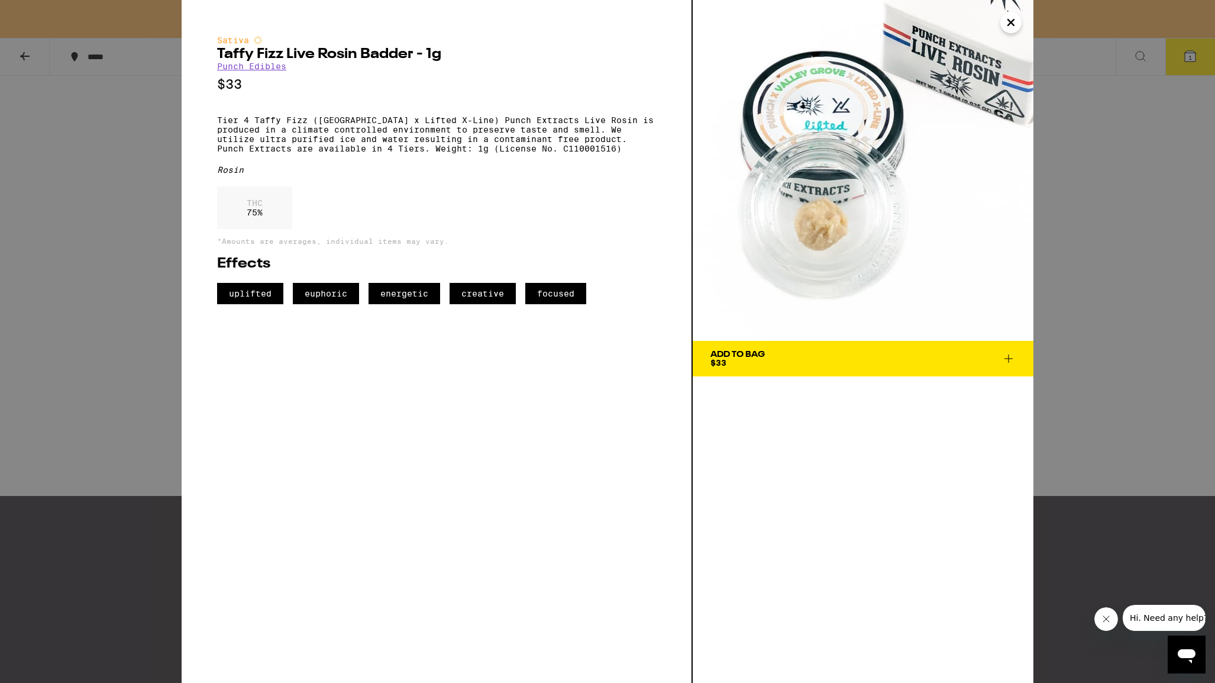
click at [787, 357] on span "Add To Bag $33" at bounding box center [862, 358] width 305 height 17
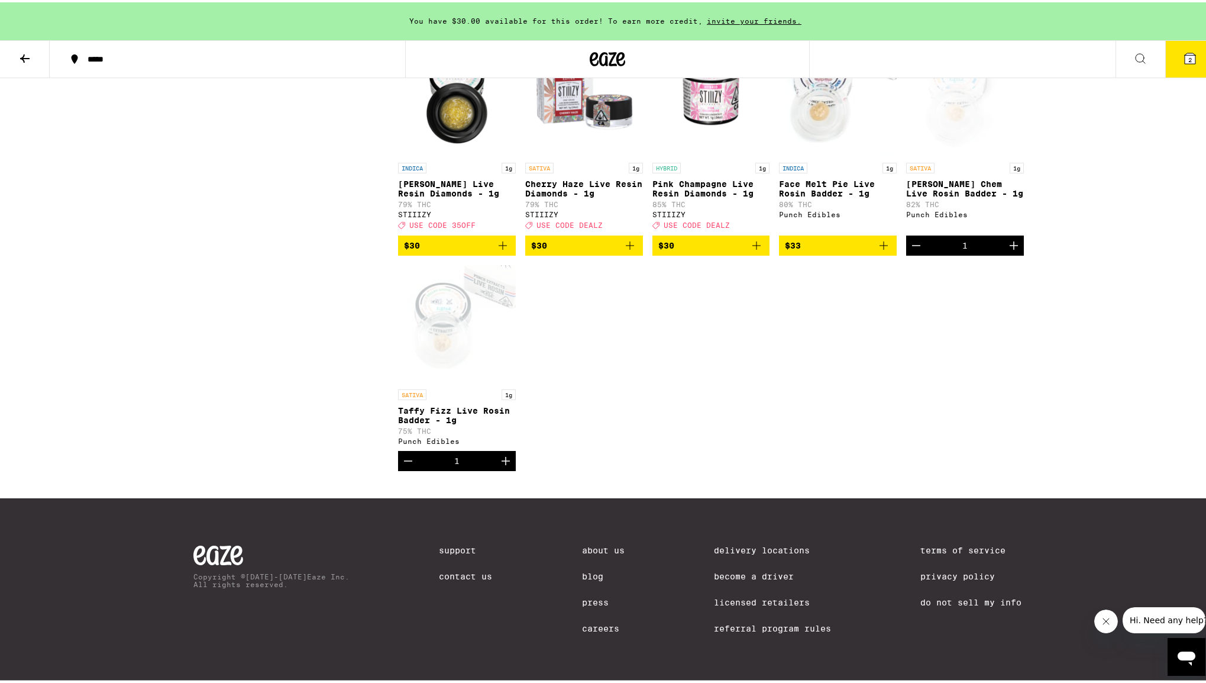
click at [949, 194] on p "[PERSON_NAME] Chem Live Rosin Badder - 1g" at bounding box center [965, 186] width 118 height 19
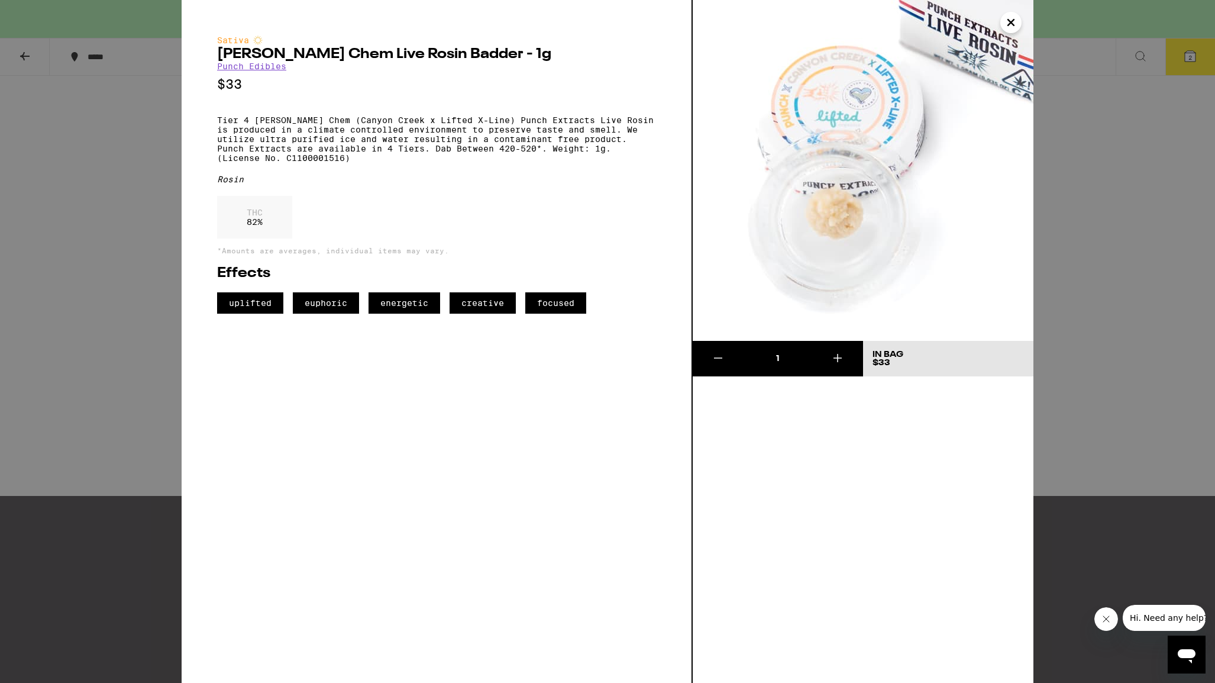
drag, startPoint x: 104, startPoint y: 330, endPoint x: 113, endPoint y: 328, distance: 9.6
click at [109, 328] on div "Sativa Berry Chem Live Rosin Badder - 1g Punch Edibles $33 Tier 4 Berry Chem (C…" at bounding box center [607, 341] width 1215 height 683
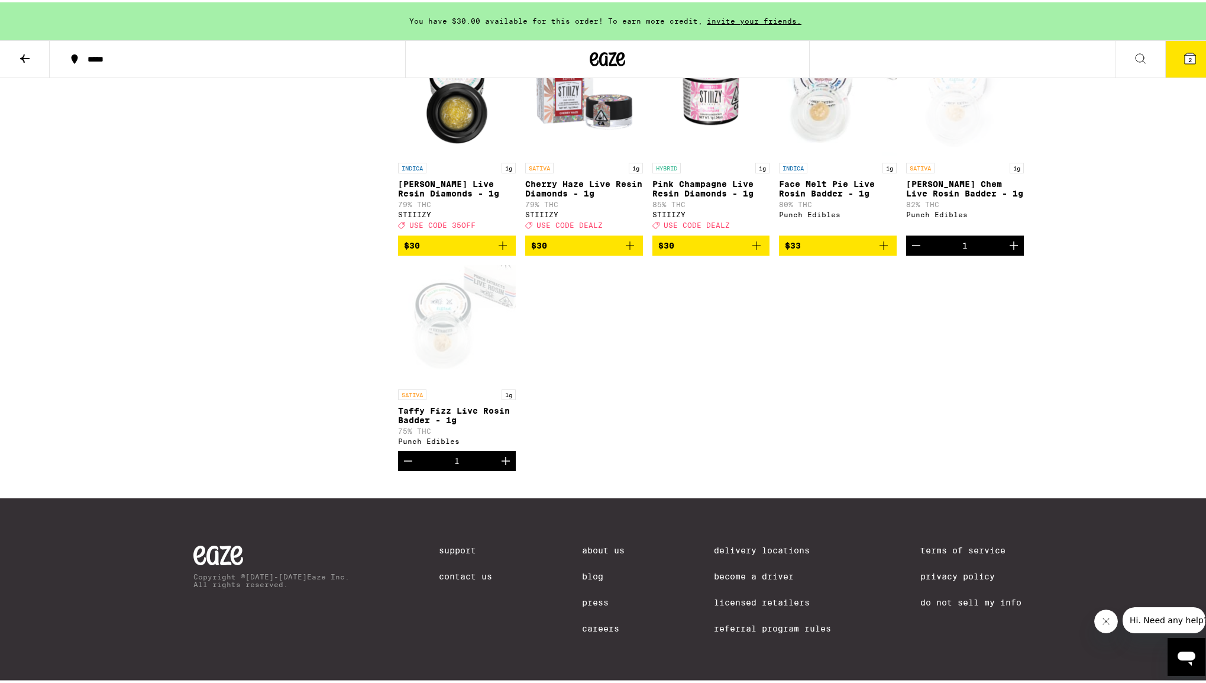
click at [467, 422] on p "Taffy Fizz Live Rosin Badder - 1g" at bounding box center [457, 412] width 118 height 19
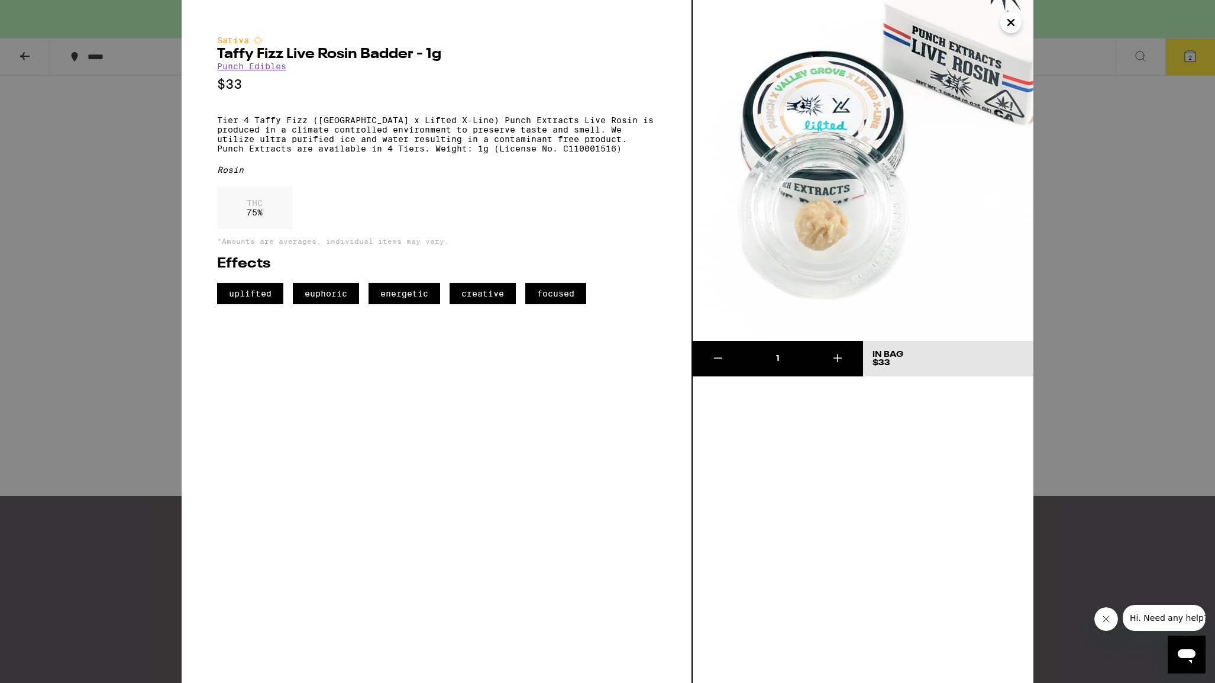
click at [47, 363] on div "Sativa Taffy Fizz Live Rosin Badder - 1g Punch Edibles $33 Tier 4 Taffy Fizz (V…" at bounding box center [607, 341] width 1215 height 683
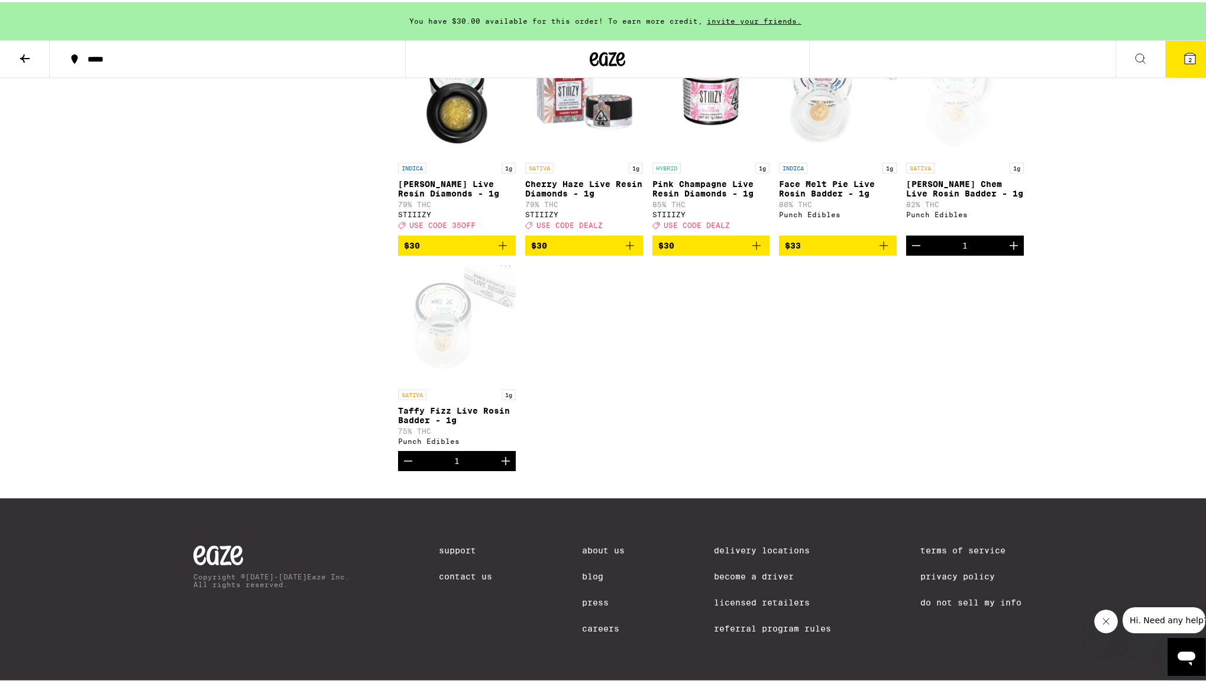
click at [810, 196] on p "Face Melt Pie Live Rosin Badder - 1g" at bounding box center [838, 186] width 118 height 19
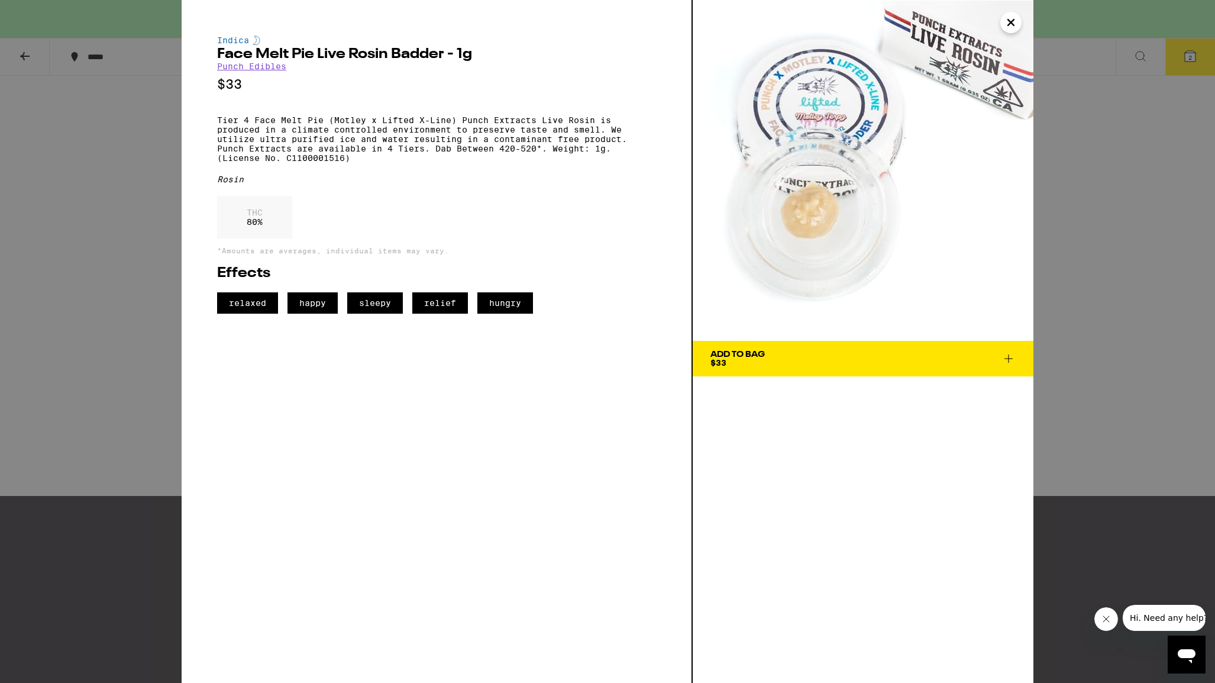
click at [119, 344] on div "Indica Face Melt Pie Live Rosin Badder - 1g Punch Edibles $33 Tier 4 Face Melt …" at bounding box center [607, 341] width 1215 height 683
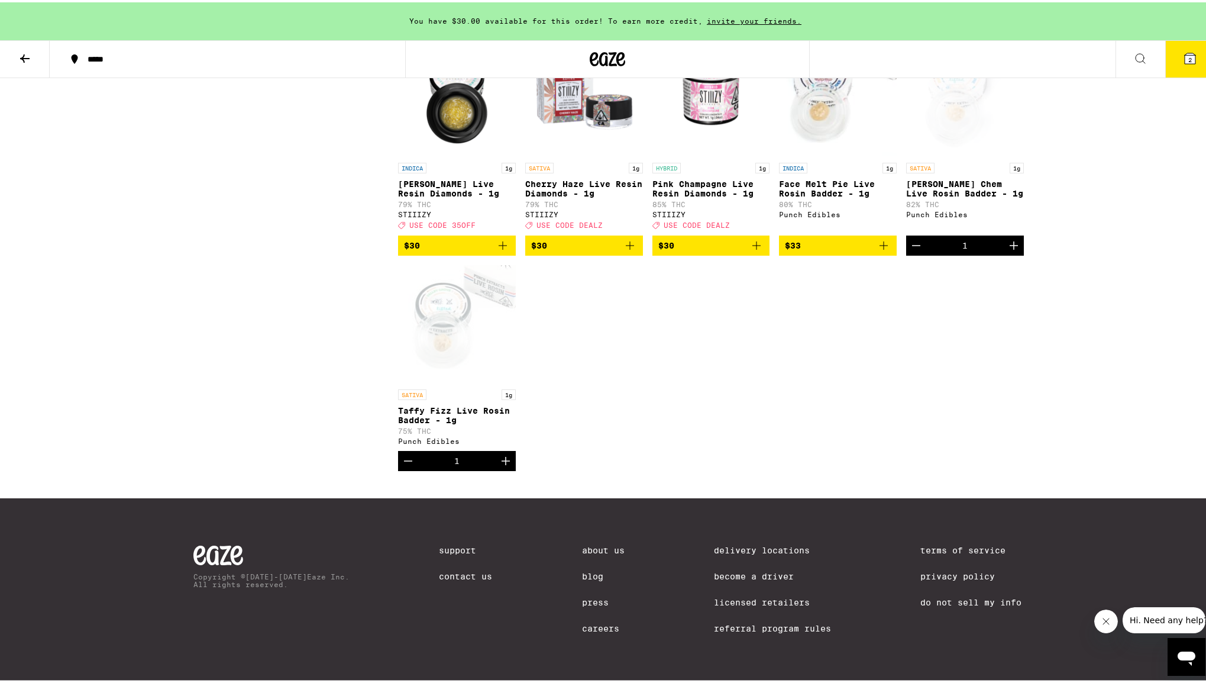
click at [968, 186] on div "SATIVA 1g Berry Chem Live Rosin Badder - 1g 82% THC Punch Edibles" at bounding box center [965, 193] width 118 height 66
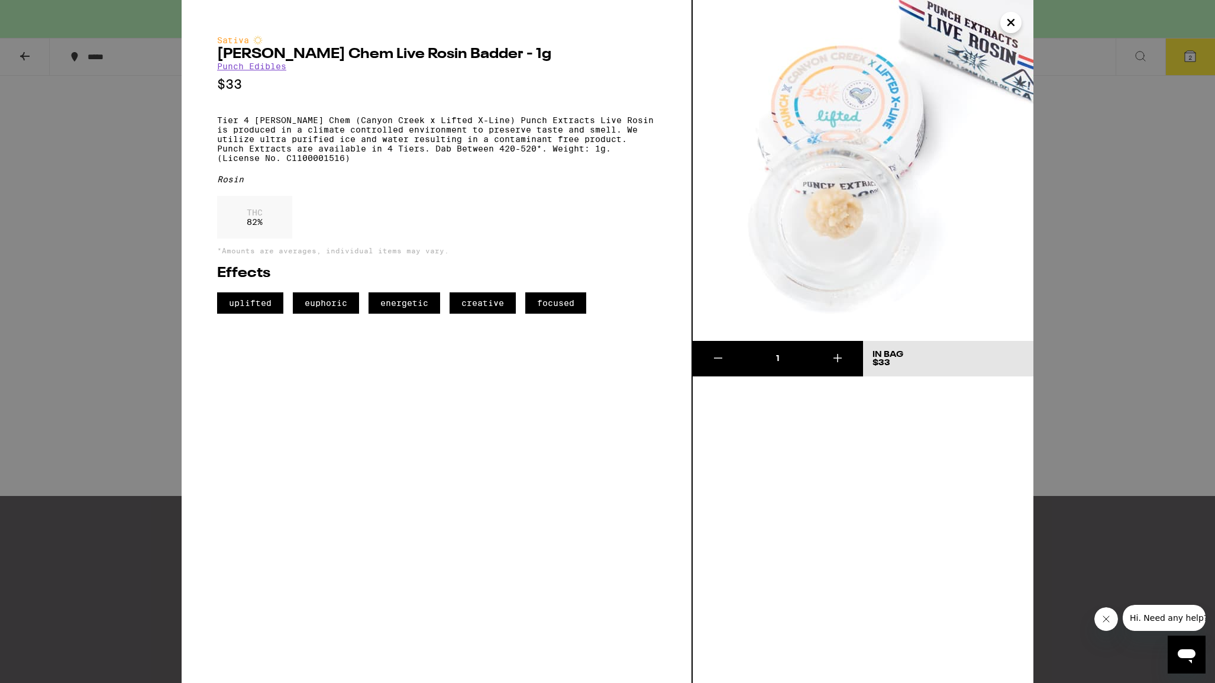
click at [66, 316] on div "Sativa Berry Chem Live Rosin Badder - 1g Punch Edibles $33 Tier 4 Berry Chem (C…" at bounding box center [607, 341] width 1215 height 683
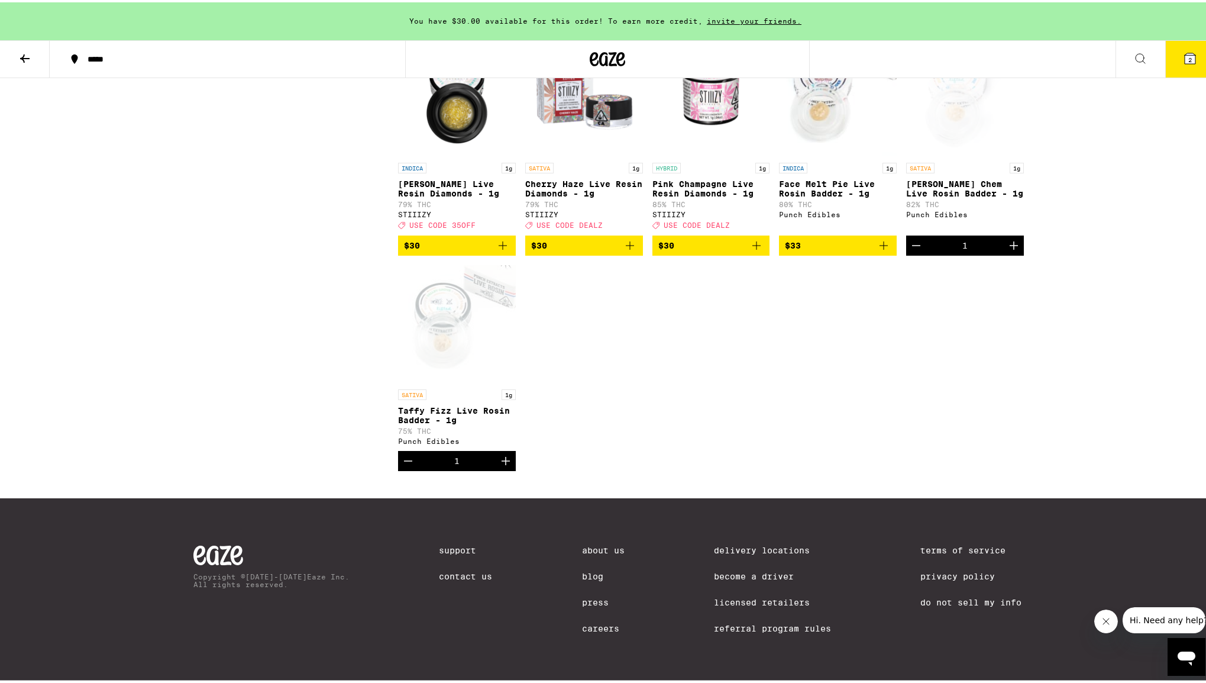
click at [462, 371] on div "Open page for Taffy Fizz Live Rosin Badder - 1g from Punch Edibles" at bounding box center [457, 322] width 118 height 118
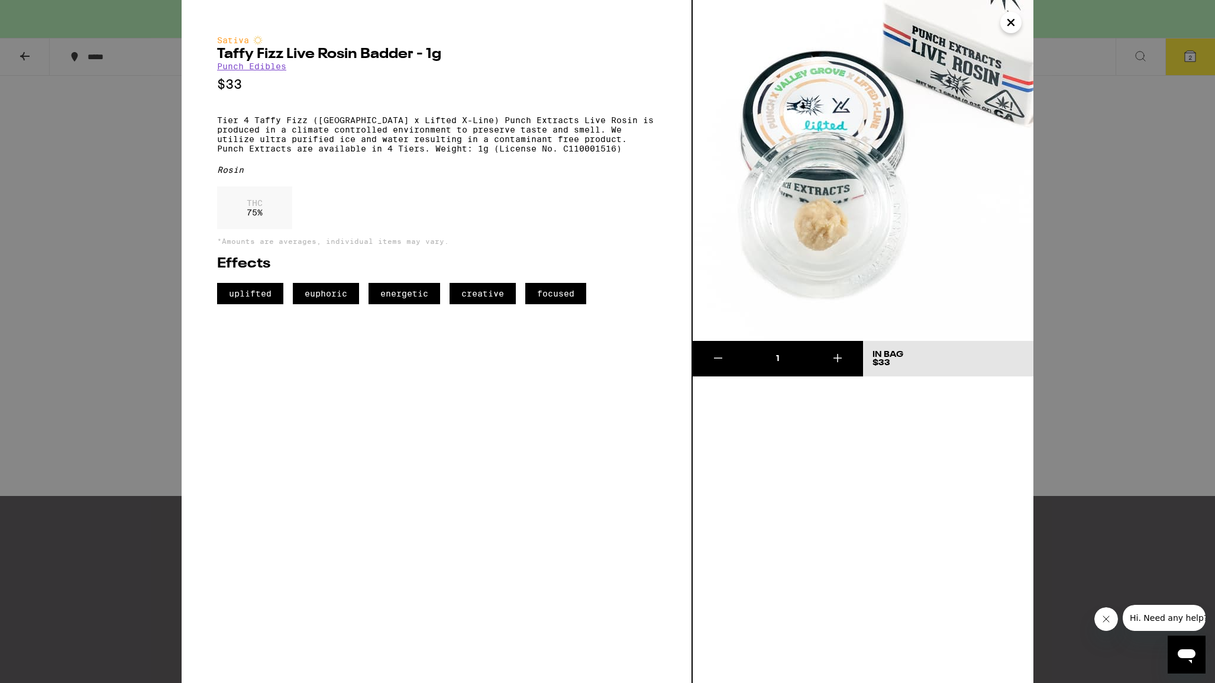
click at [120, 344] on div "Sativa Taffy Fizz Live Rosin Badder - 1g Punch Edibles $33 Tier 4 Taffy Fizz (V…" at bounding box center [607, 341] width 1215 height 683
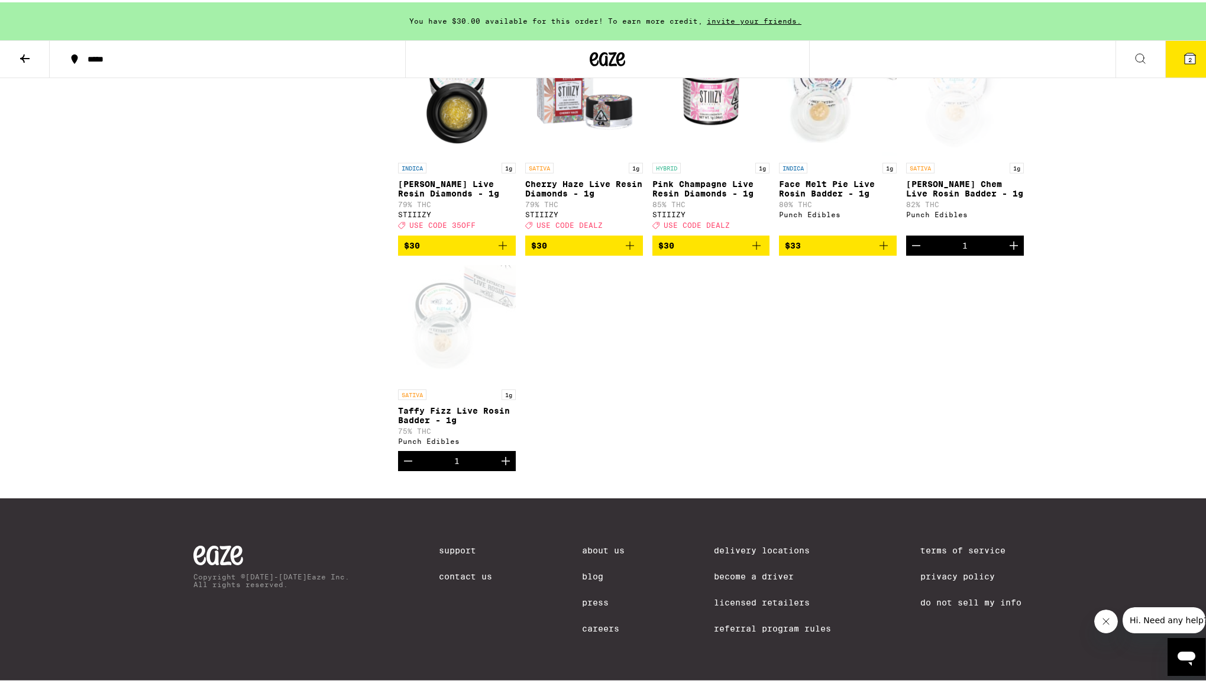
click at [961, 117] on div "Open page for Berry Chem Live Rosin Badder - 1g from Punch Edibles" at bounding box center [965, 95] width 118 height 118
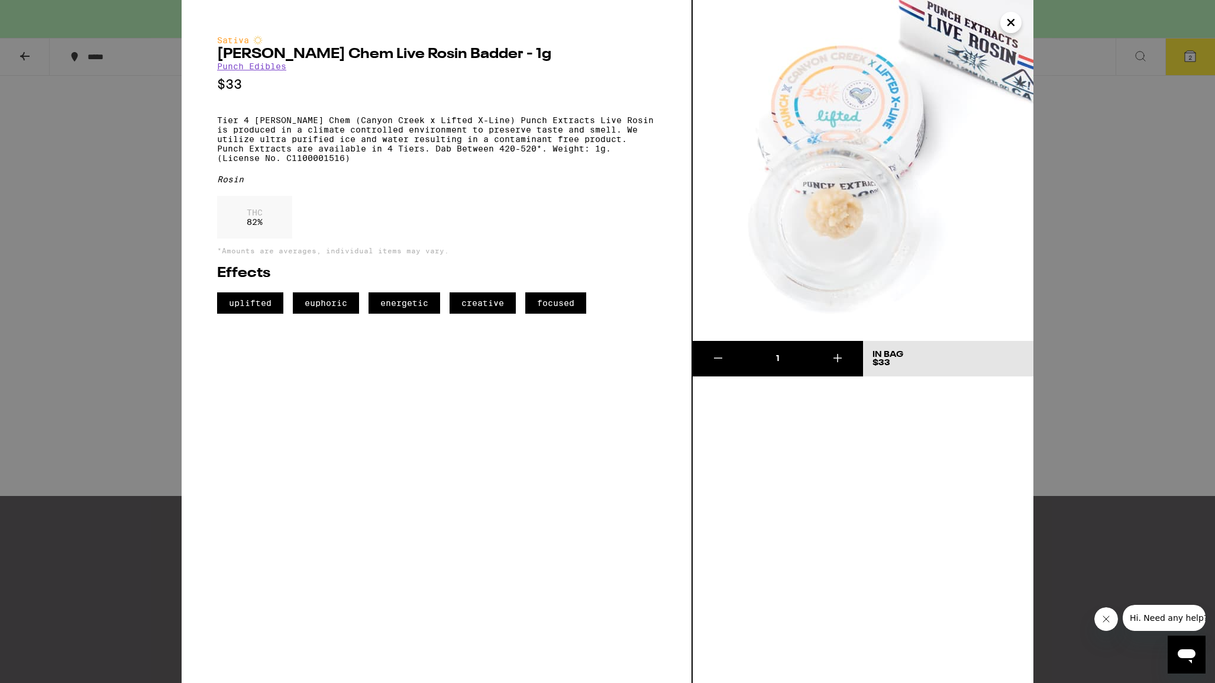
click at [1094, 170] on div "Sativa Berry Chem Live Rosin Badder - 1g Punch Edibles $33 Tier 4 Berry Chem (C…" at bounding box center [607, 341] width 1215 height 683
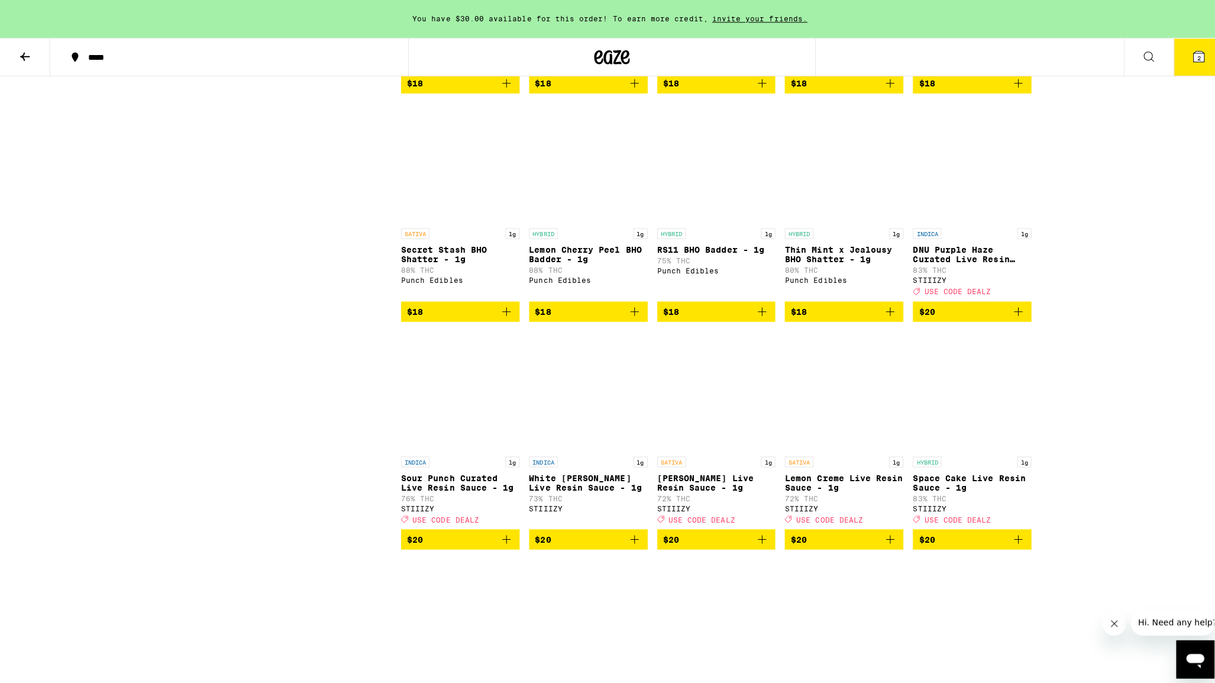
scroll to position [532, 0]
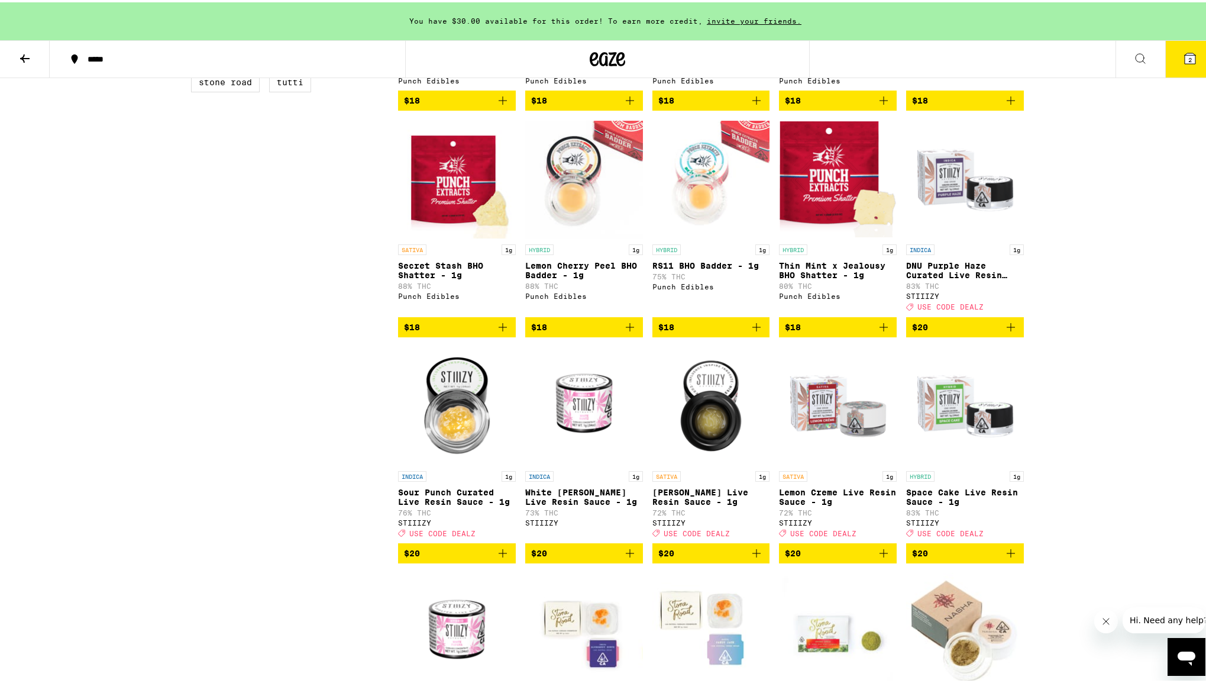
click at [1189, 53] on button "2" at bounding box center [1190, 56] width 50 height 37
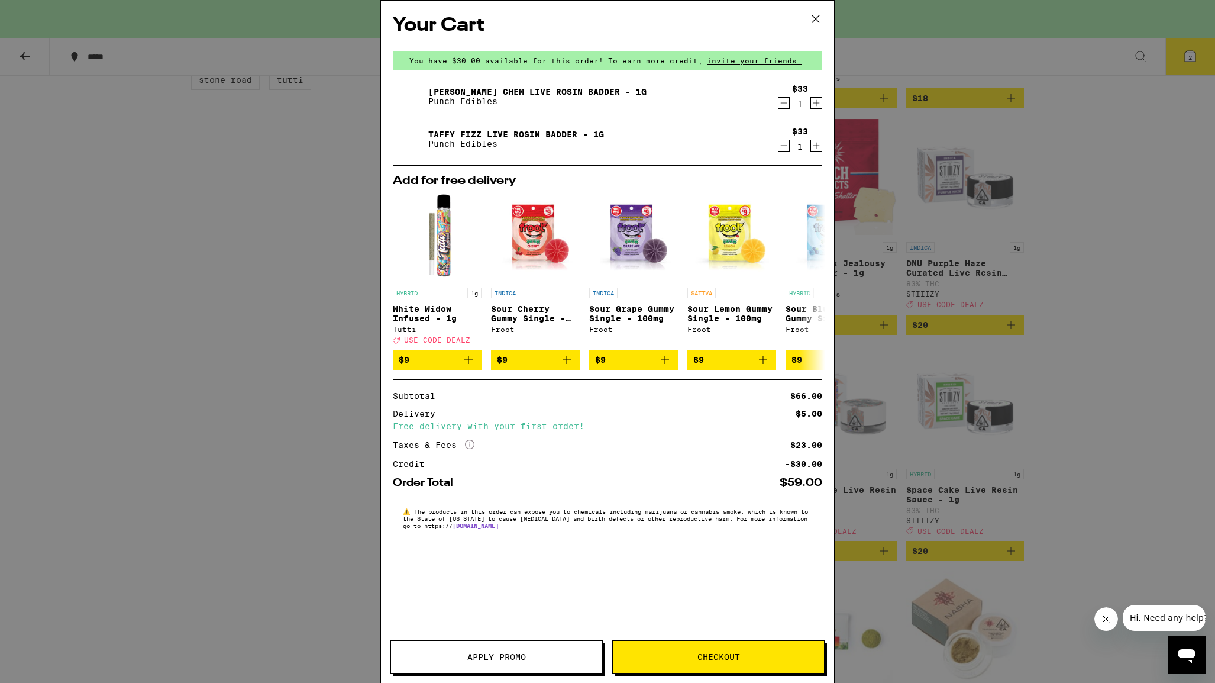
click at [675, 662] on button "Checkout" at bounding box center [718, 656] width 212 height 33
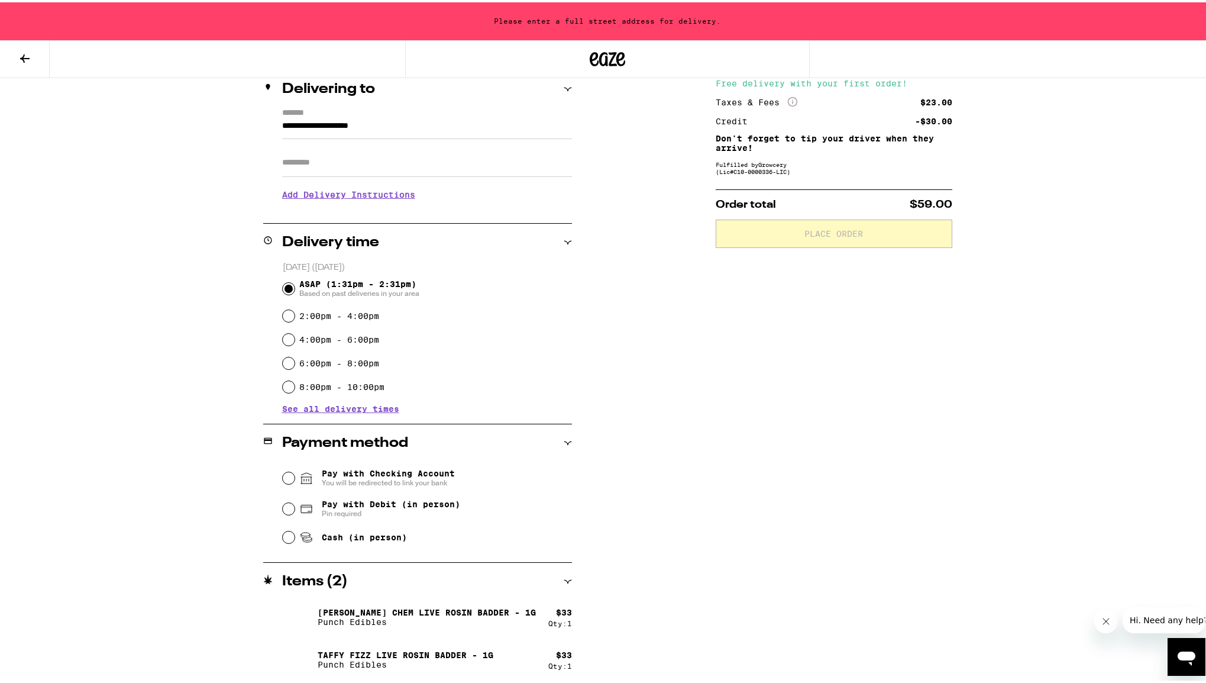
scroll to position [147, 0]
click at [285, 476] on input "Pay with Checking Account You will be redirected to link your bank" at bounding box center [289, 474] width 12 height 12
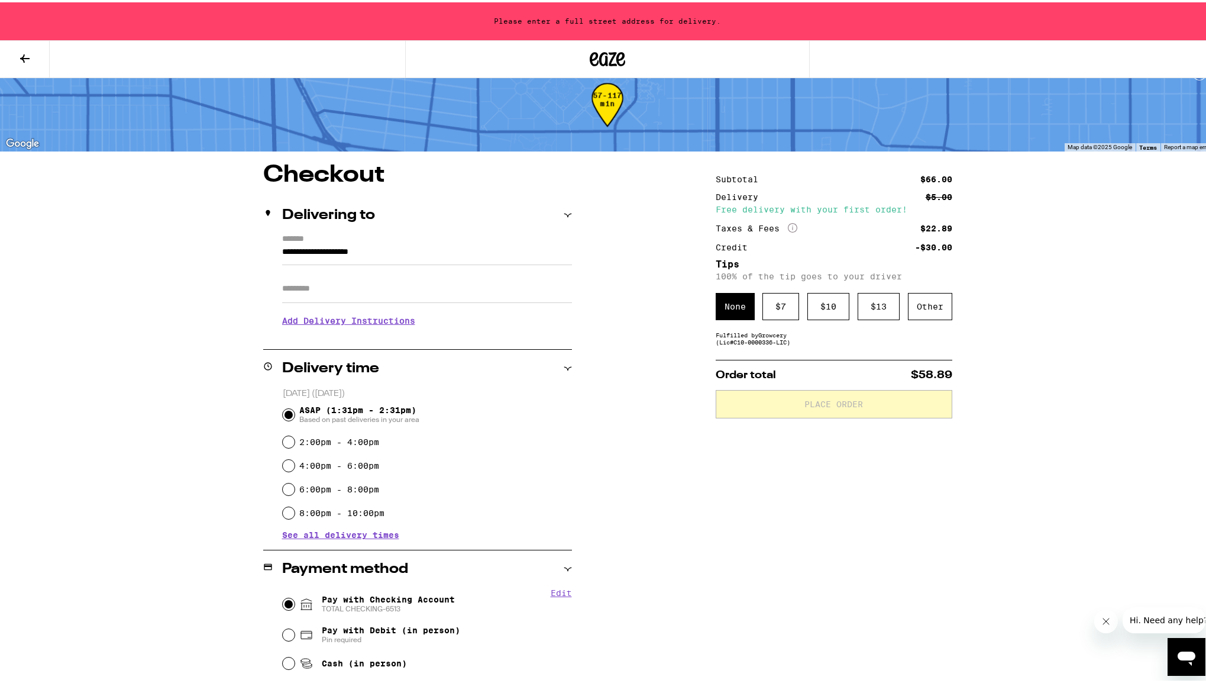
scroll to position [8, 0]
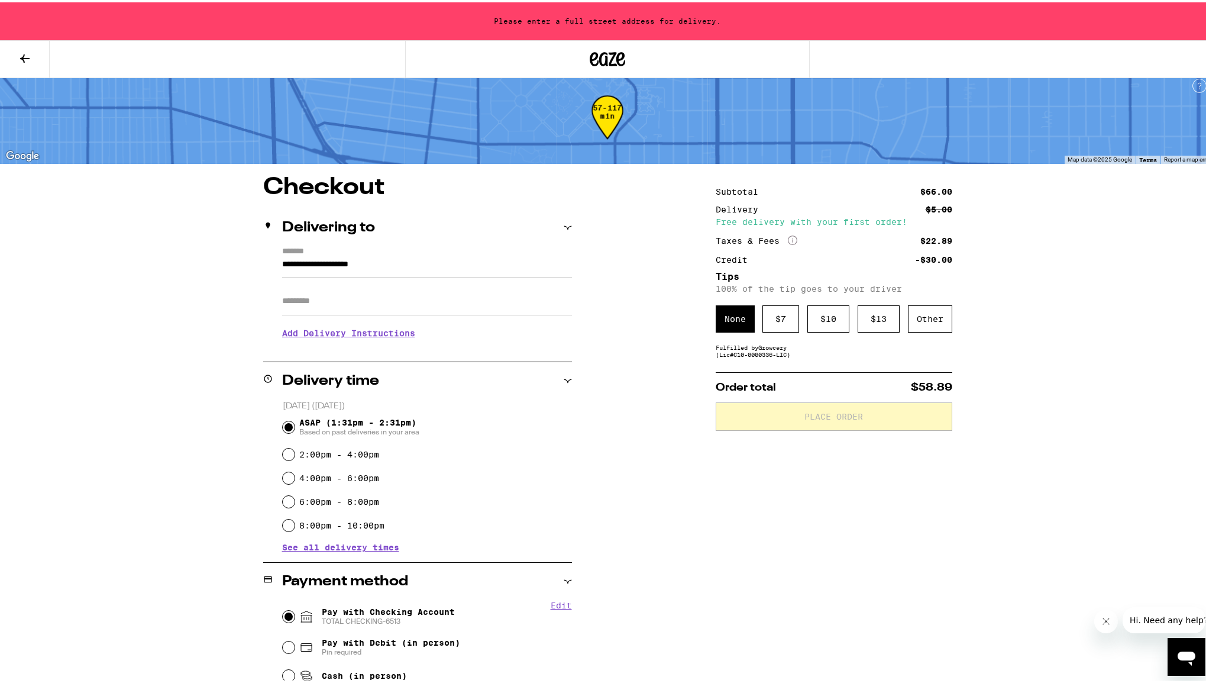
click at [395, 264] on input "**********" at bounding box center [427, 265] width 290 height 20
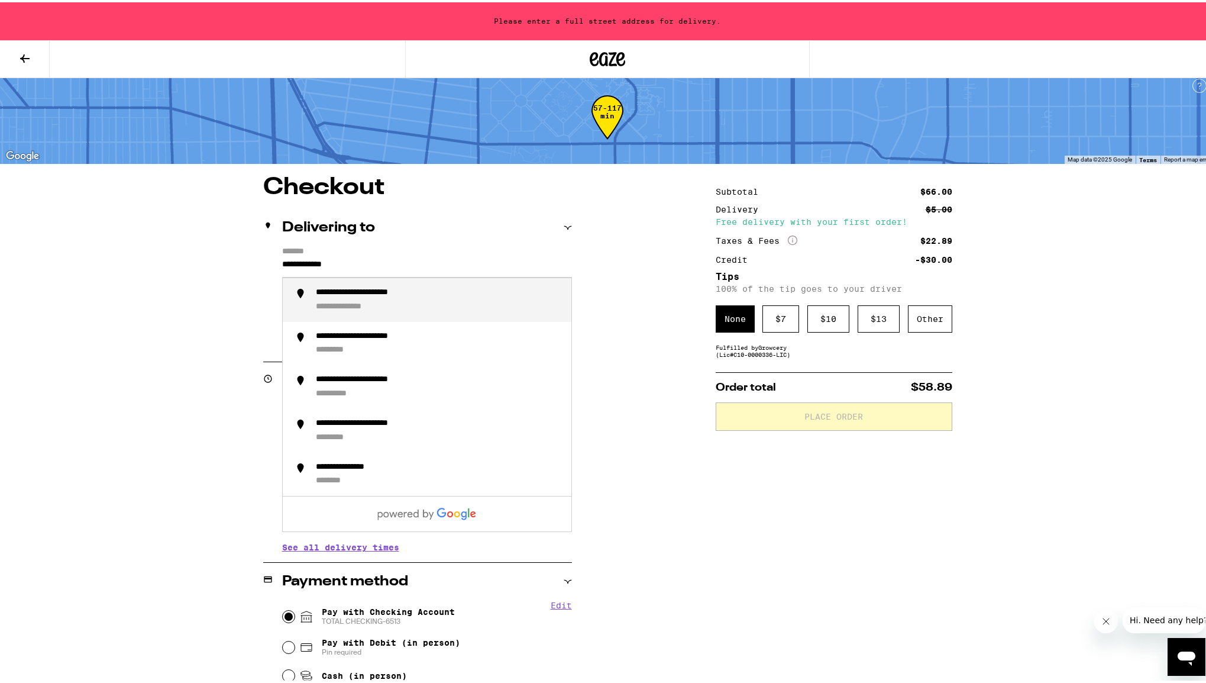
click at [396, 289] on div "**********" at bounding box center [380, 290] width 128 height 11
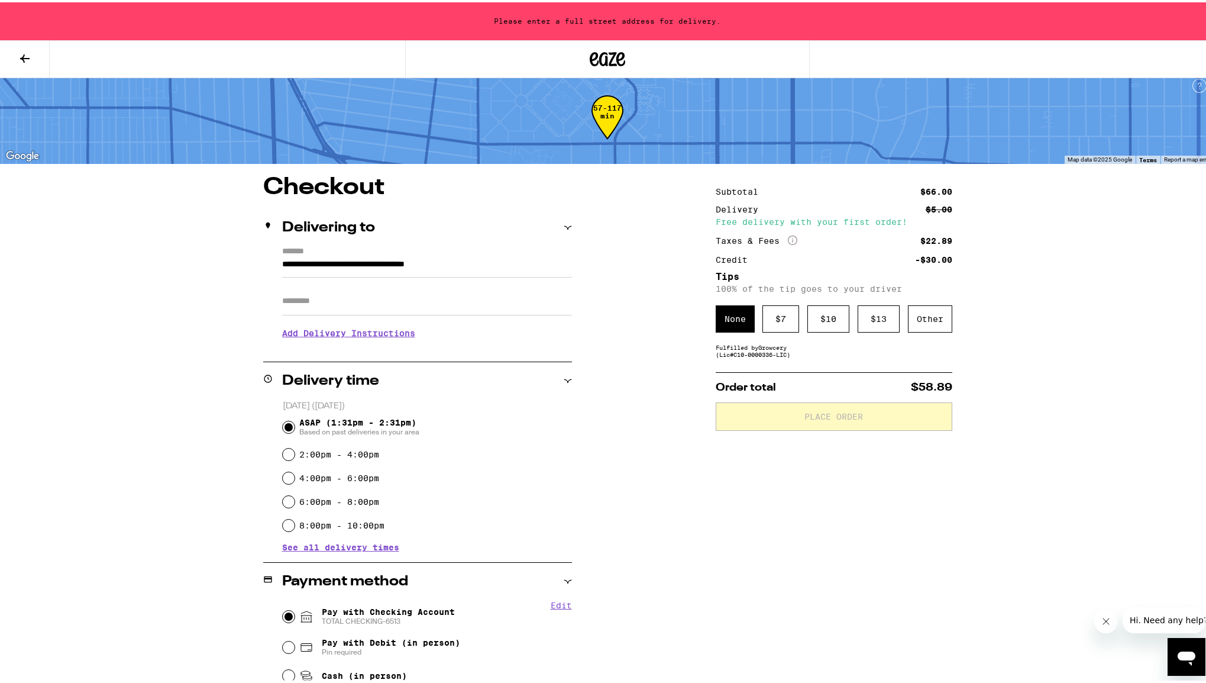
type input "**********"
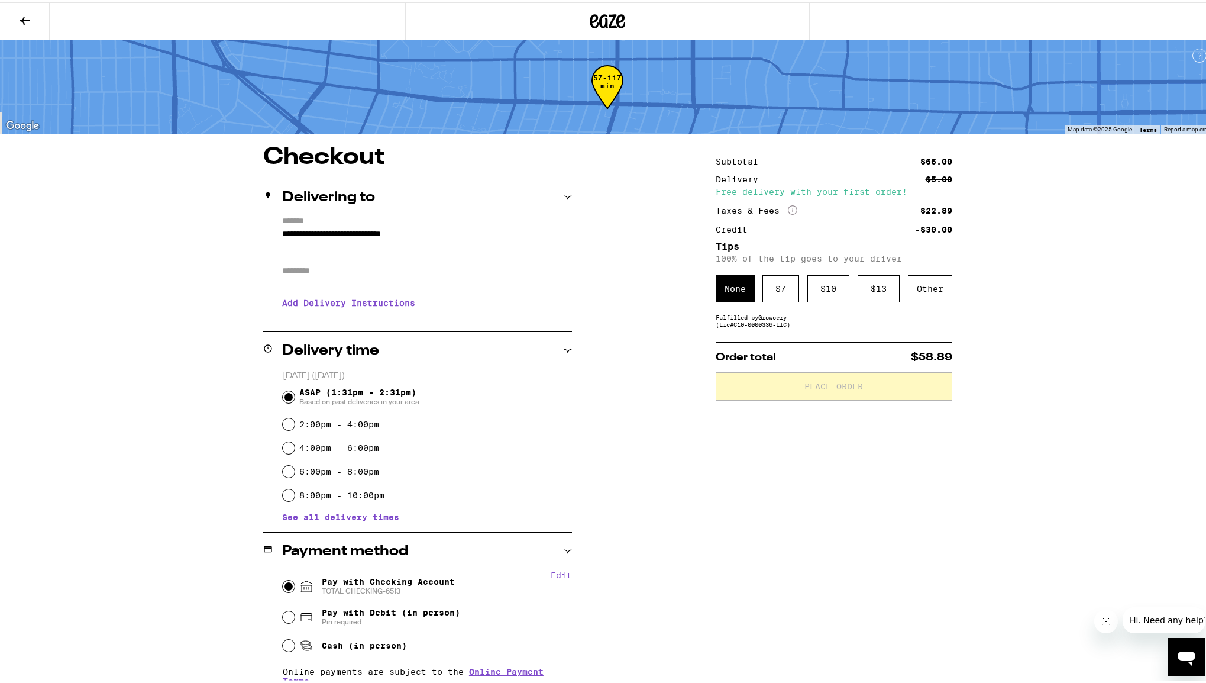
click at [344, 273] on input "Apt/Suite" at bounding box center [427, 268] width 290 height 28
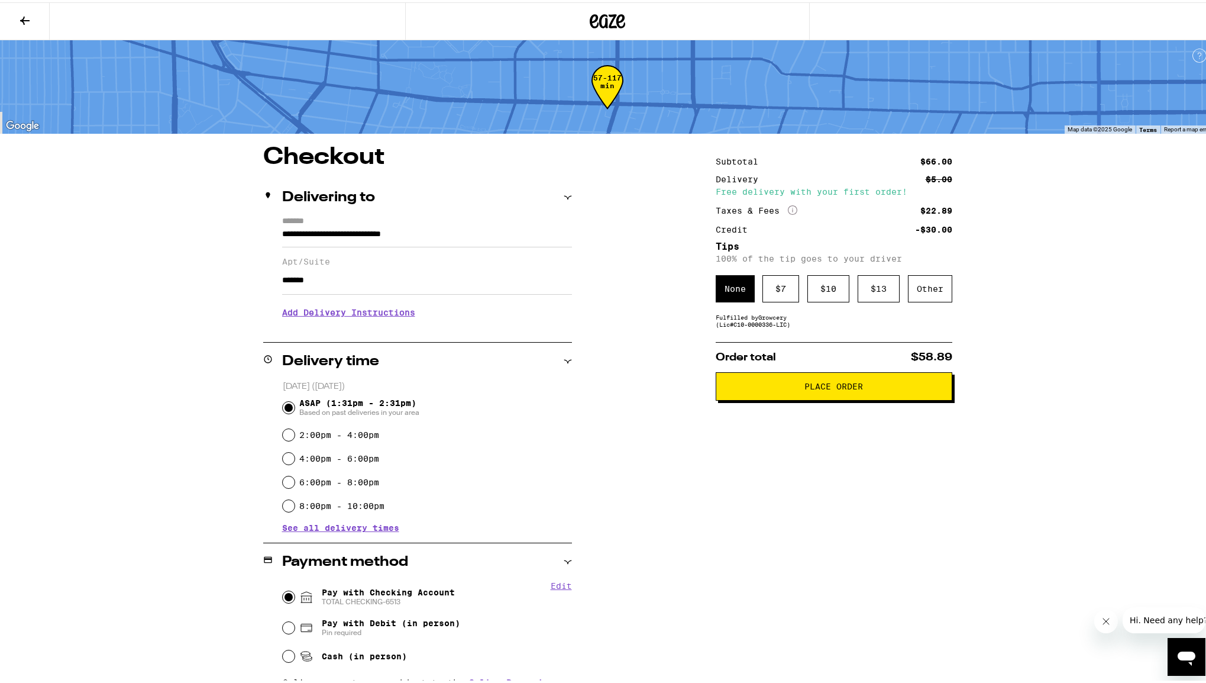
type input "*******"
click at [752, 388] on span "Place Order" at bounding box center [834, 384] width 216 height 8
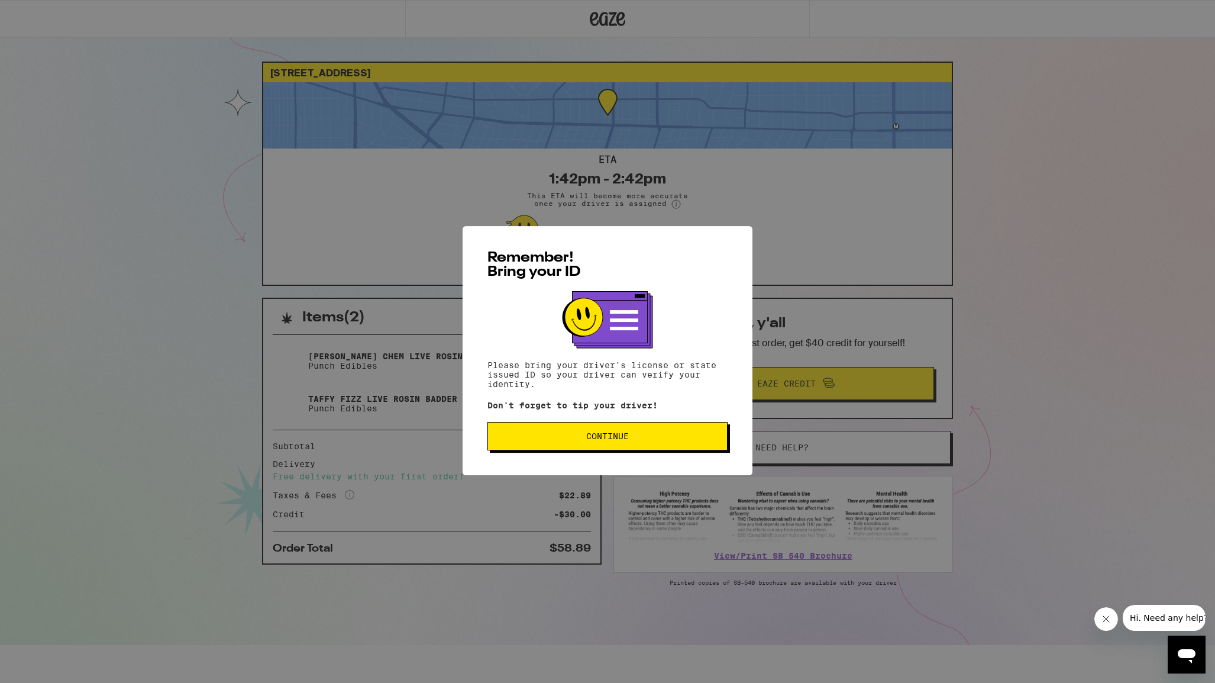
click at [641, 422] on button "Continue" at bounding box center [607, 427] width 240 height 28
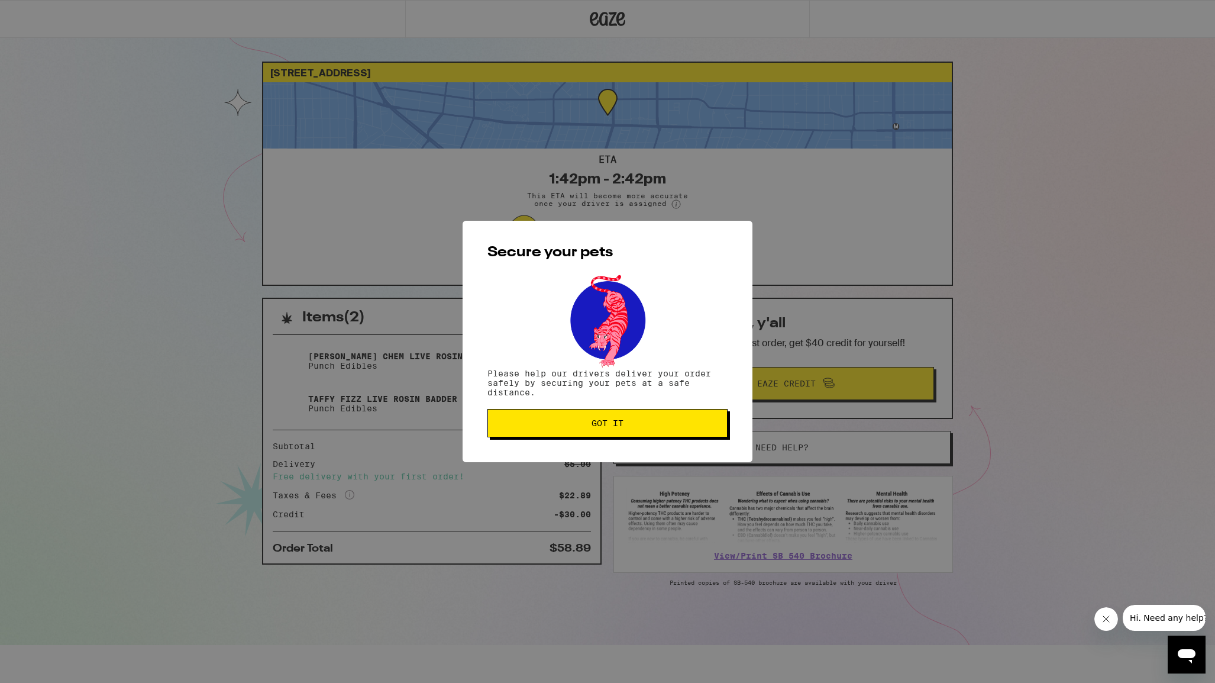
click at [641, 422] on span "Got it" at bounding box center [607, 423] width 220 height 8
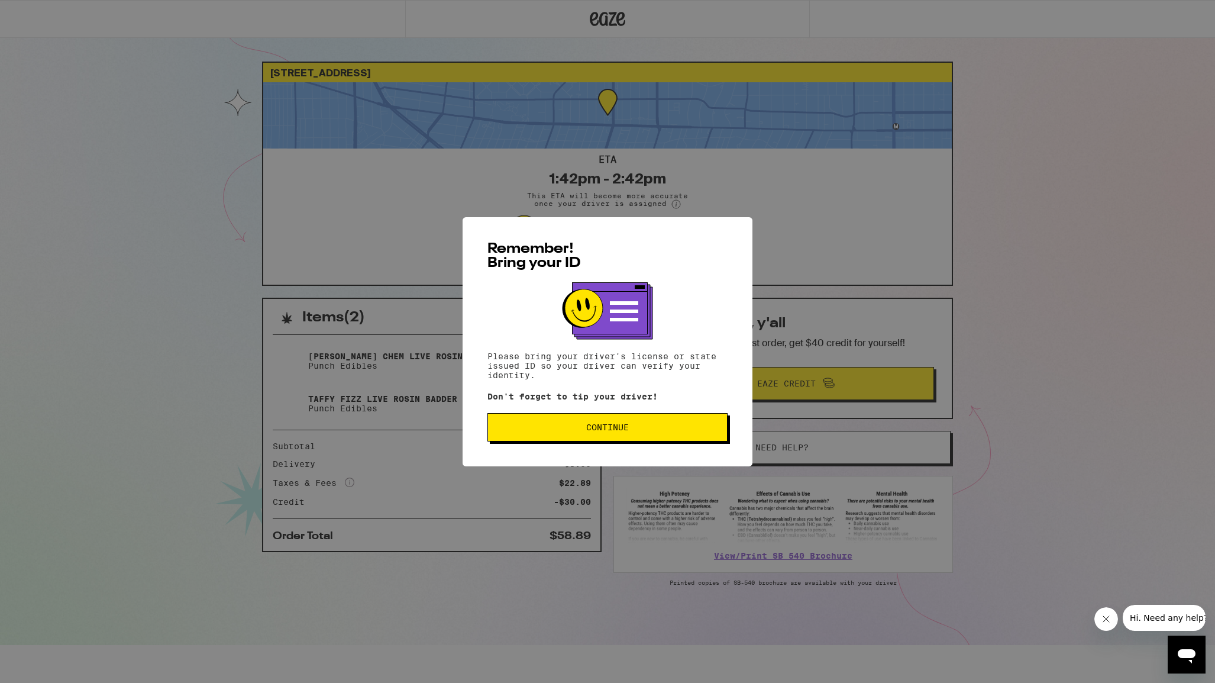
click at [613, 426] on span "Continue" at bounding box center [607, 427] width 43 height 8
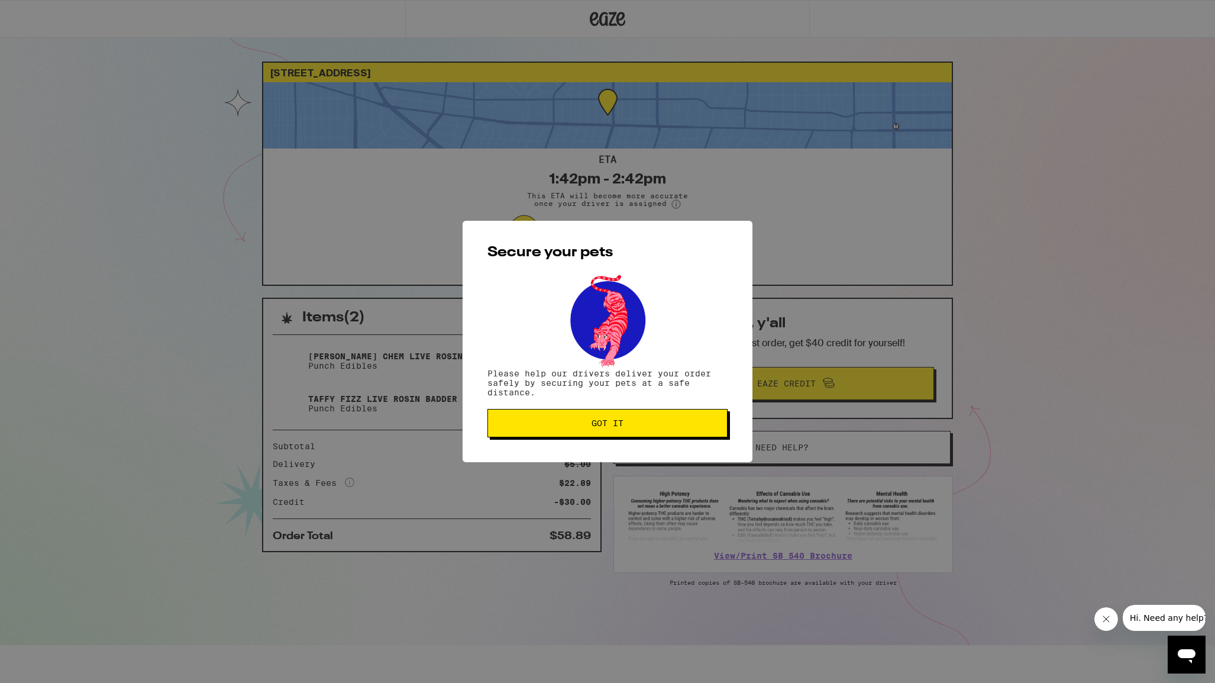
click at [612, 426] on span "Got it" at bounding box center [607, 423] width 32 height 8
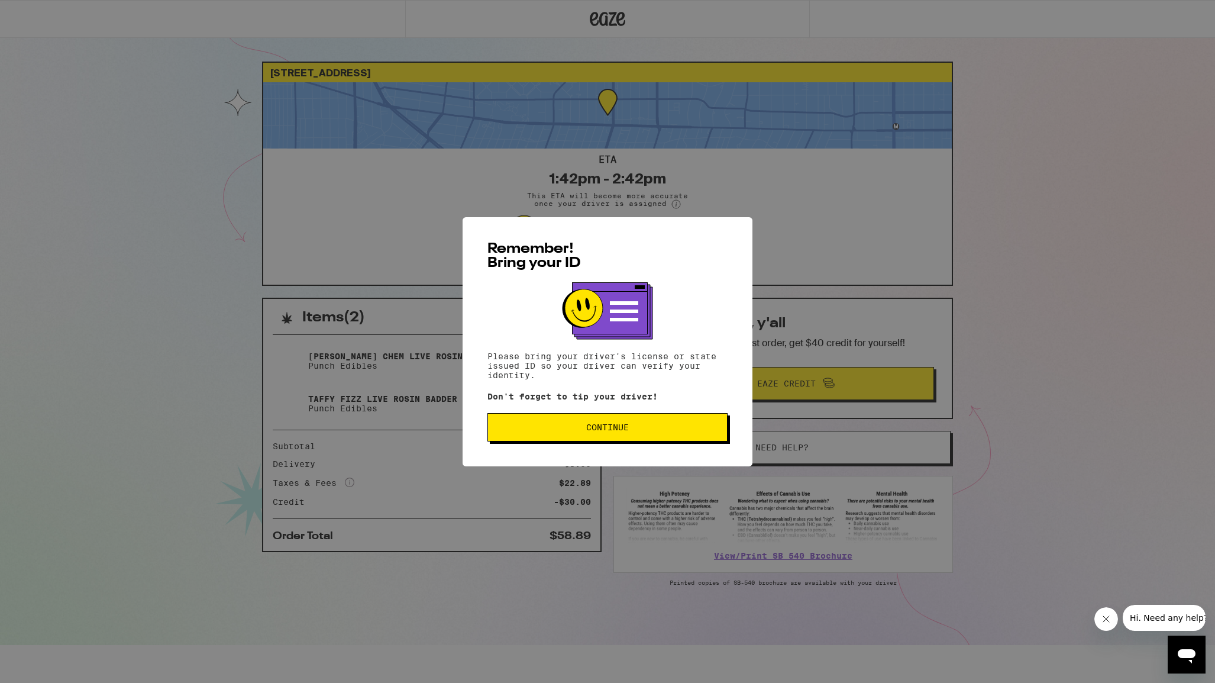
click at [616, 431] on span "Continue" at bounding box center [607, 427] width 43 height 8
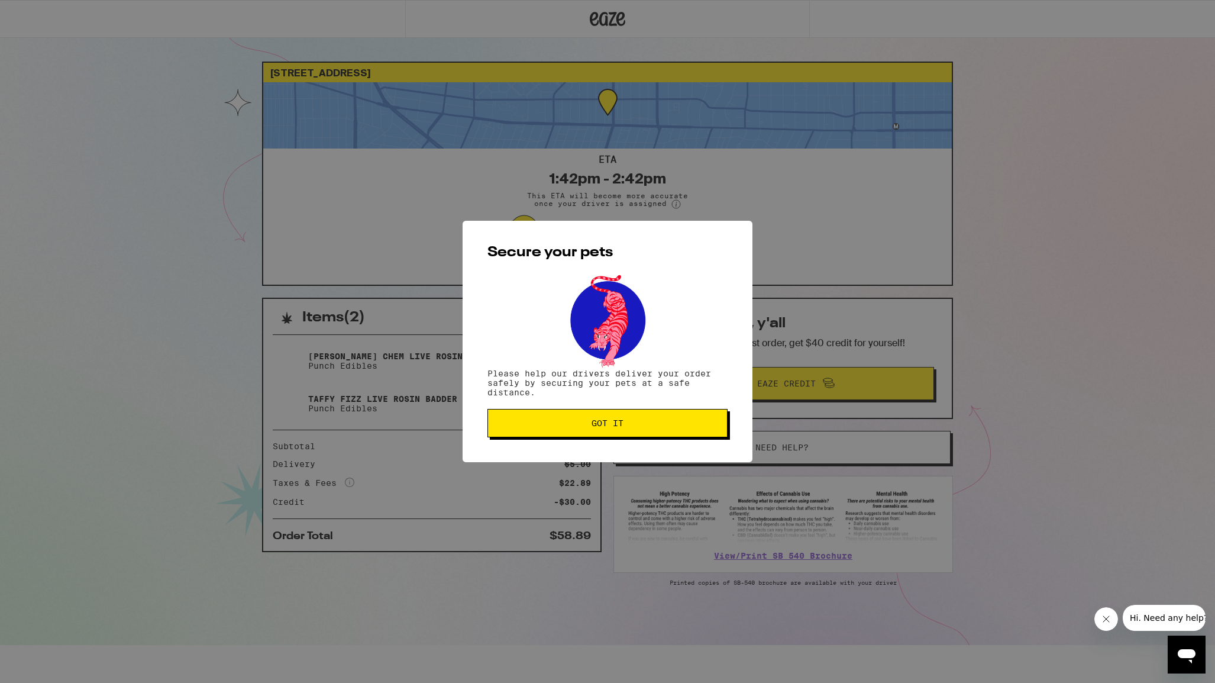
click at [616, 432] on button "Got it" at bounding box center [607, 423] width 240 height 28
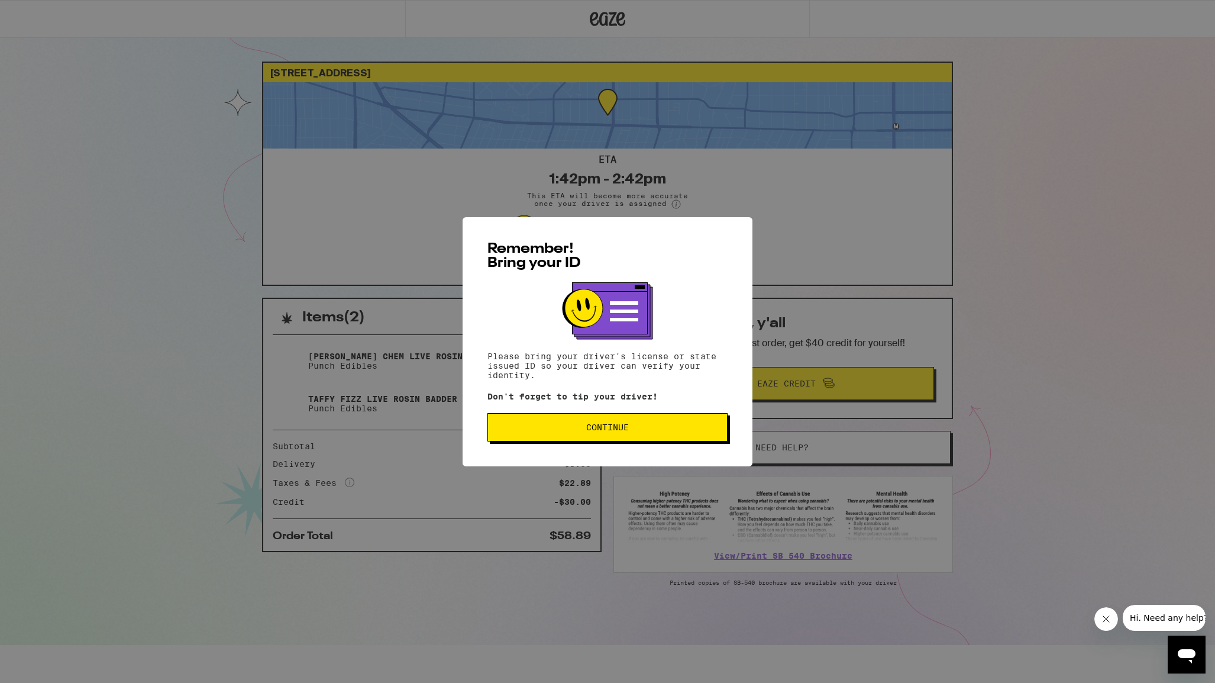
click at [667, 425] on span "Continue" at bounding box center [607, 427] width 220 height 8
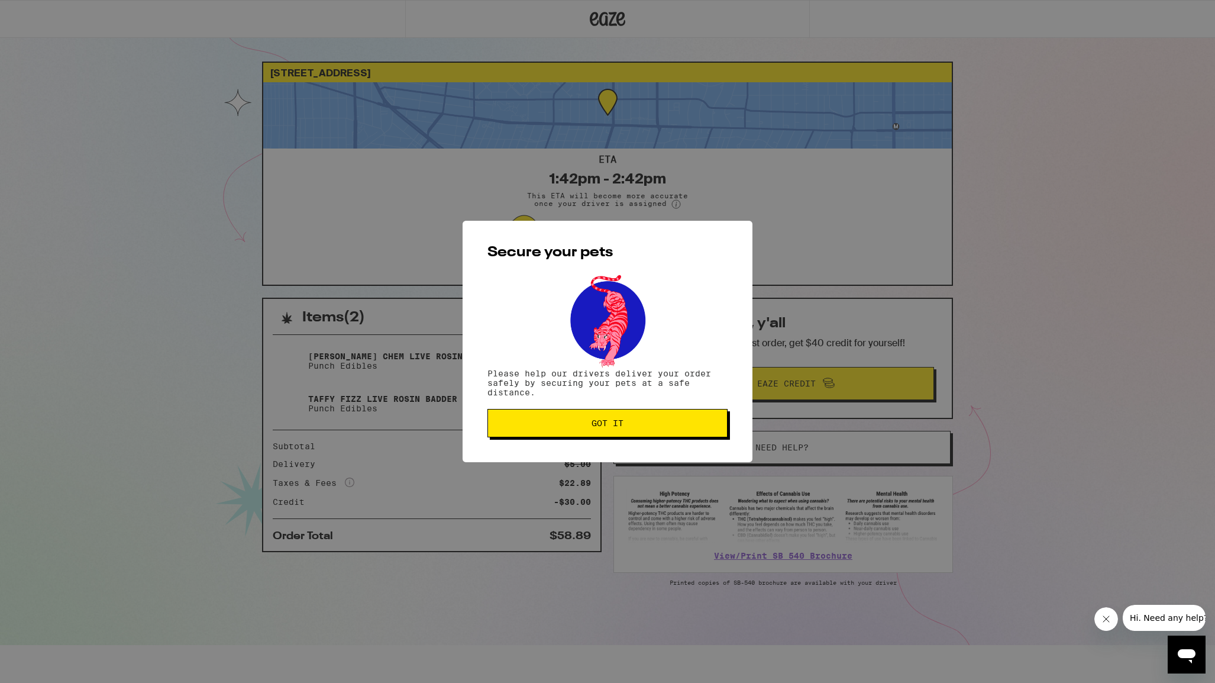
click at [630, 425] on span "Got it" at bounding box center [607, 423] width 220 height 8
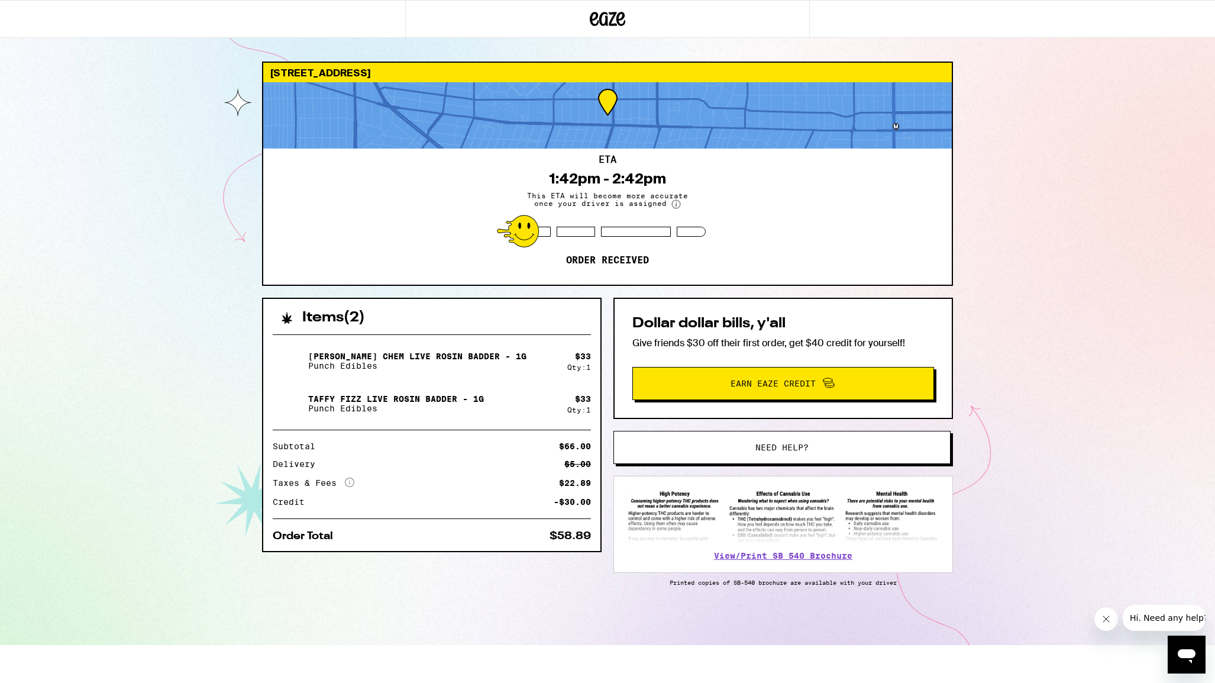
click at [351, 482] on icon "More Info" at bounding box center [349, 481] width 9 height 9
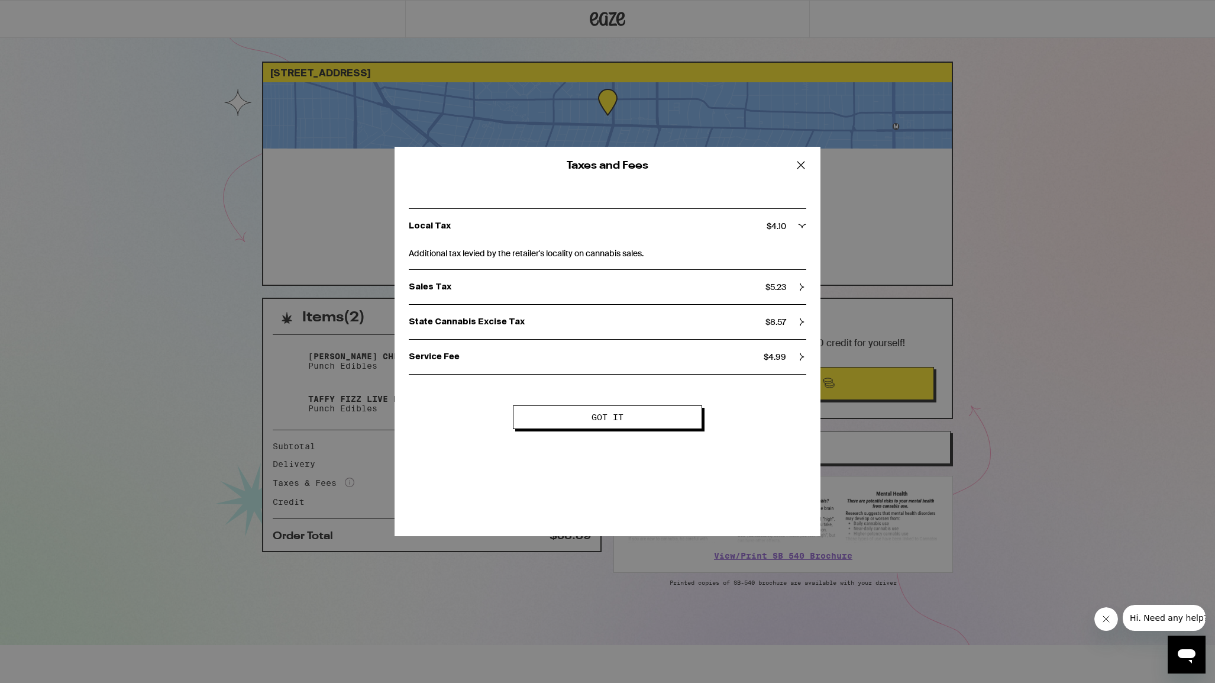
click at [796, 355] on div "Service Fee $ 4.99" at bounding box center [607, 356] width 397 height 11
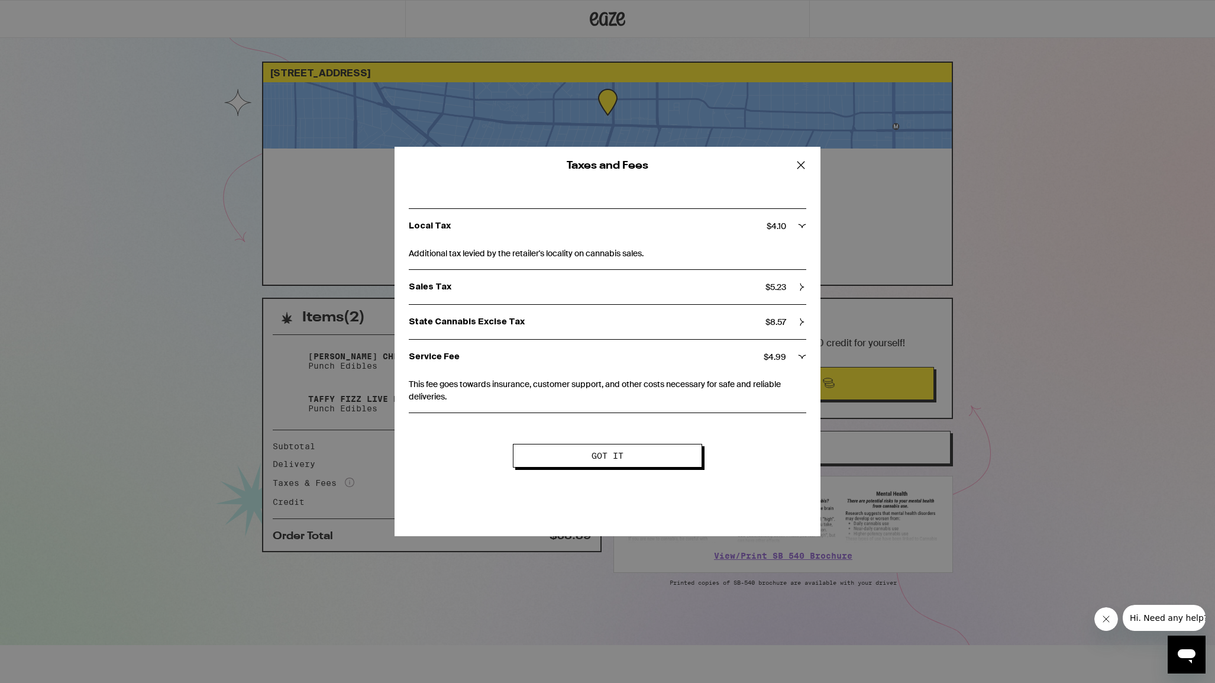
click at [796, 355] on div "Service Fee $ 4.99" at bounding box center [607, 356] width 397 height 11
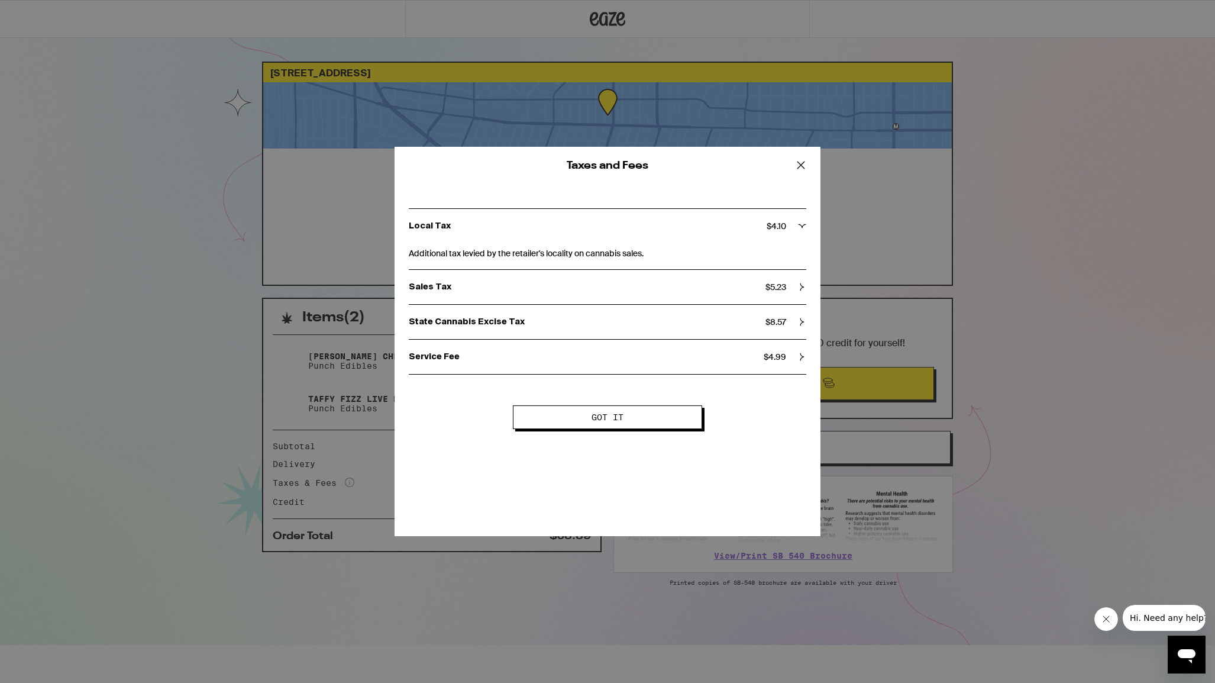
click at [797, 164] on icon at bounding box center [801, 165] width 18 height 18
